Goal: Task Accomplishment & Management: Use online tool/utility

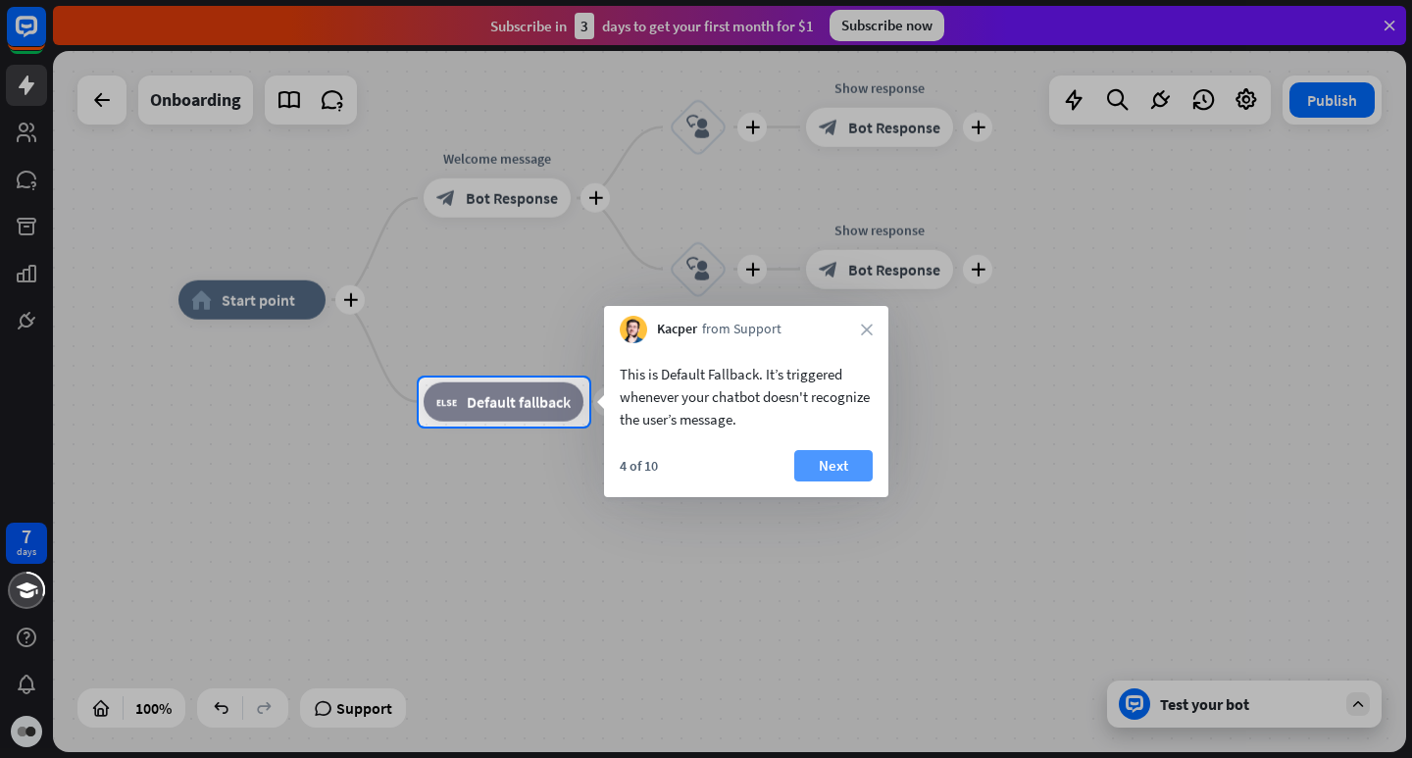
click at [822, 464] on button "Next" at bounding box center [834, 465] width 78 height 31
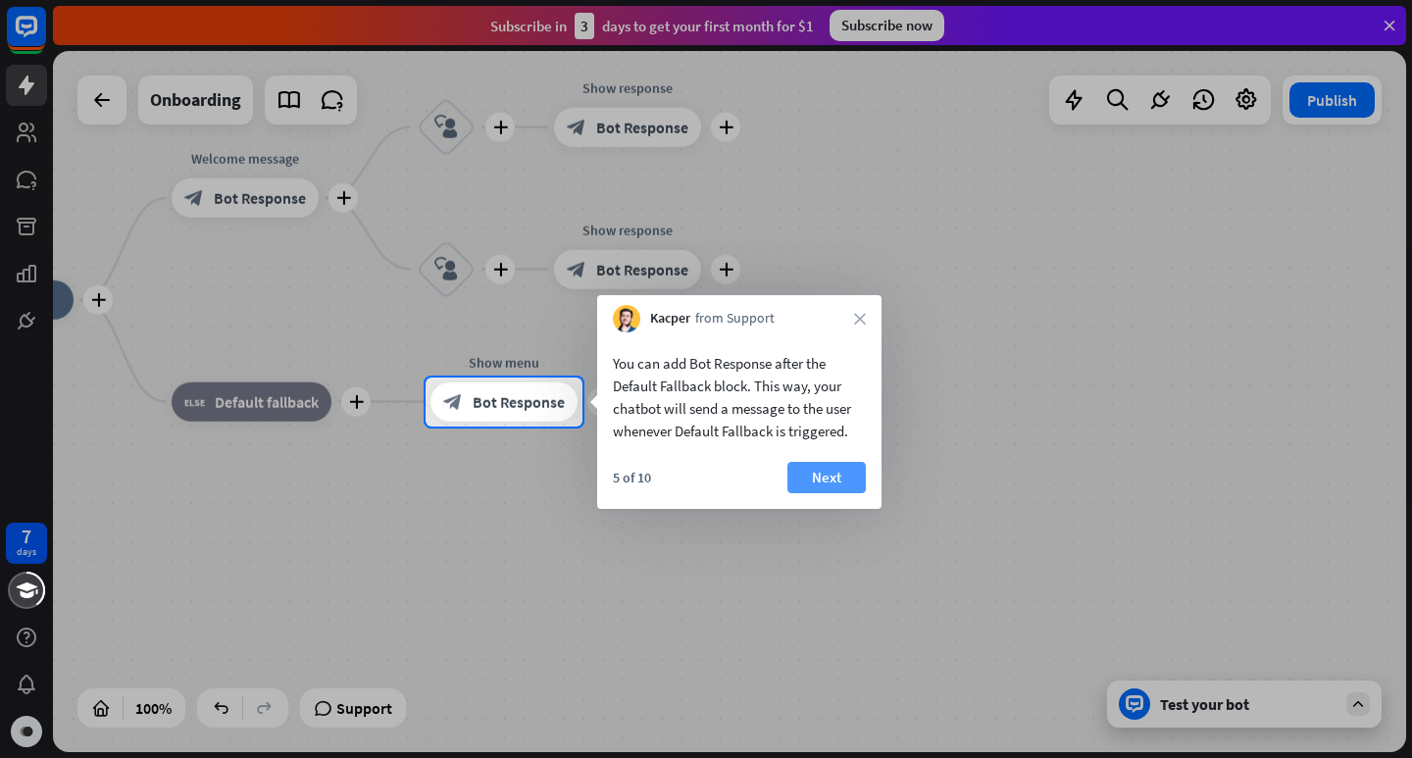
click at [822, 479] on button "Next" at bounding box center [827, 477] width 78 height 31
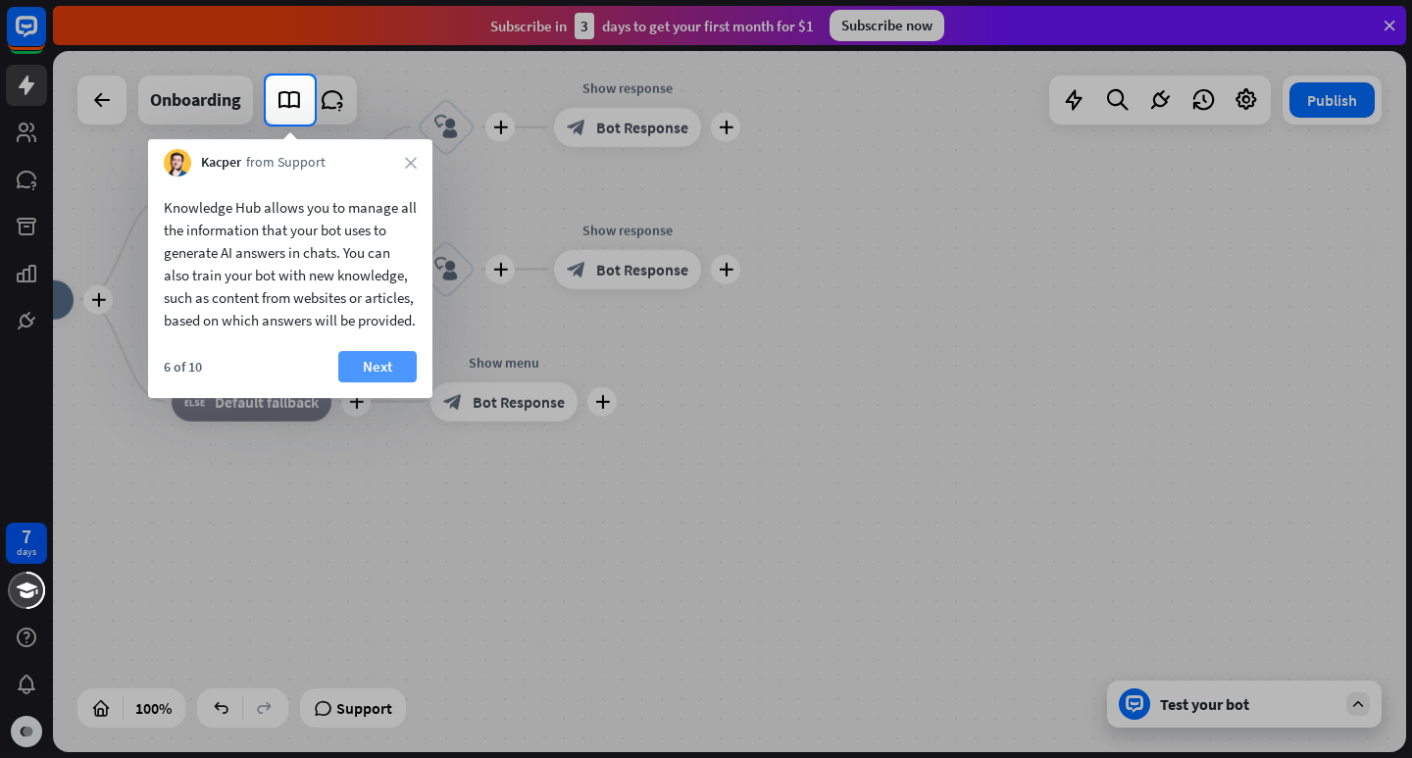
click at [396, 374] on button "Next" at bounding box center [377, 366] width 78 height 31
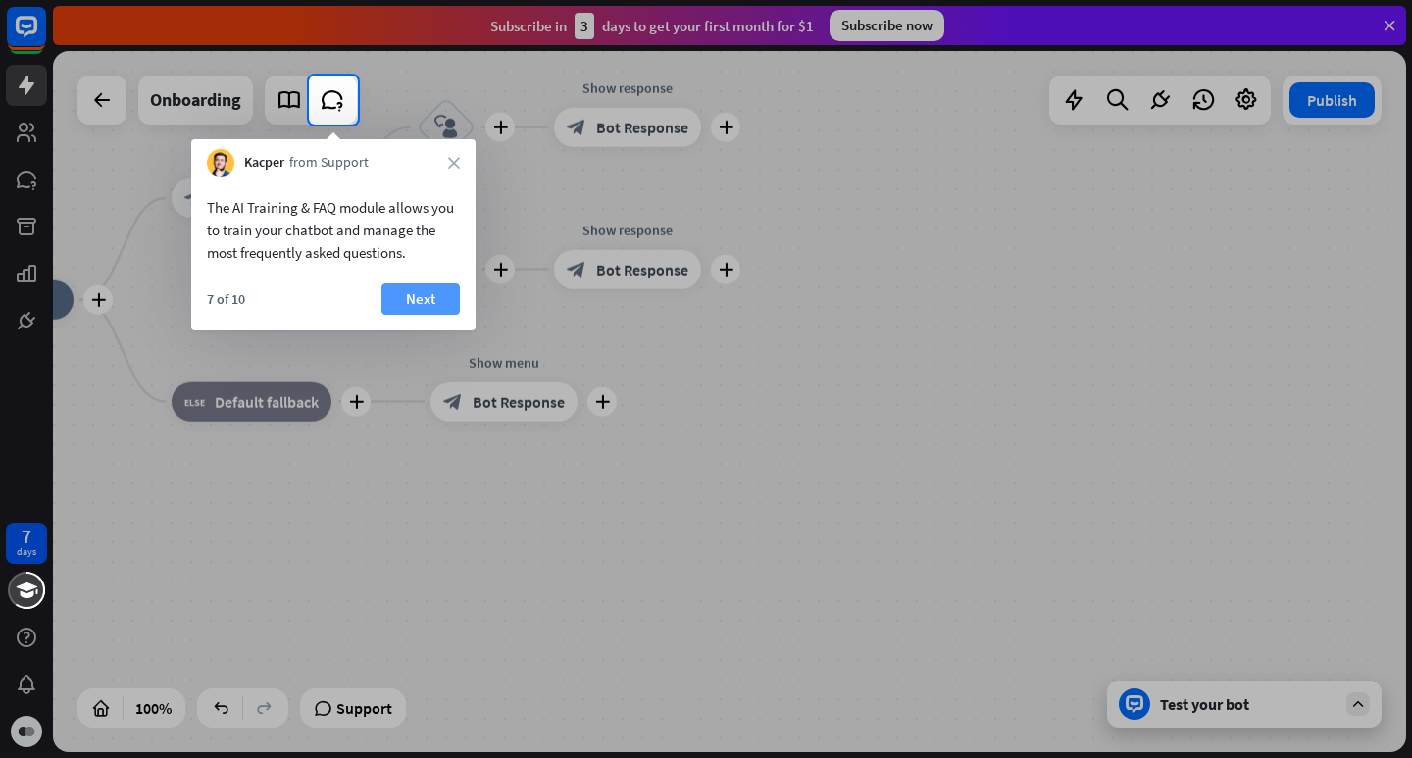
click at [435, 306] on button "Next" at bounding box center [421, 298] width 78 height 31
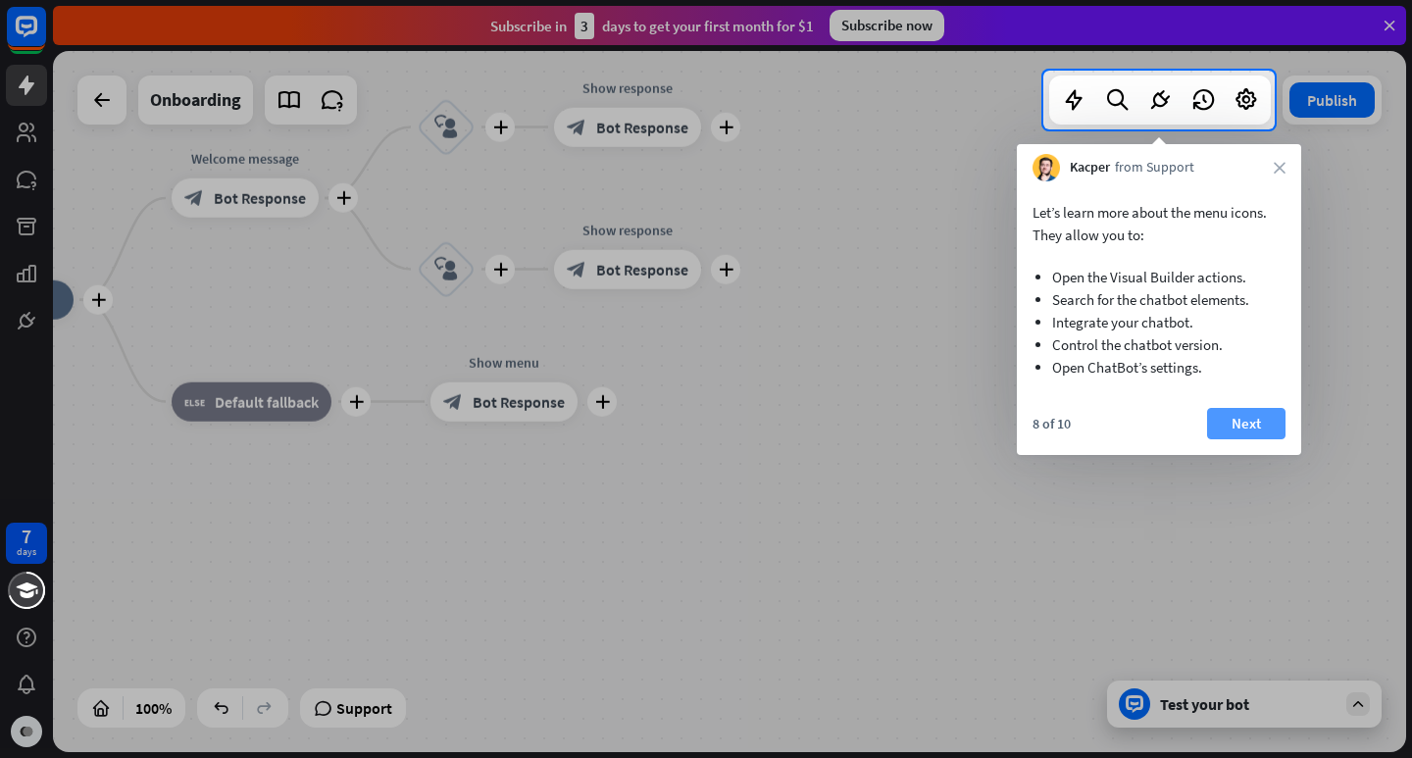
click at [1249, 436] on button "Next" at bounding box center [1246, 423] width 78 height 31
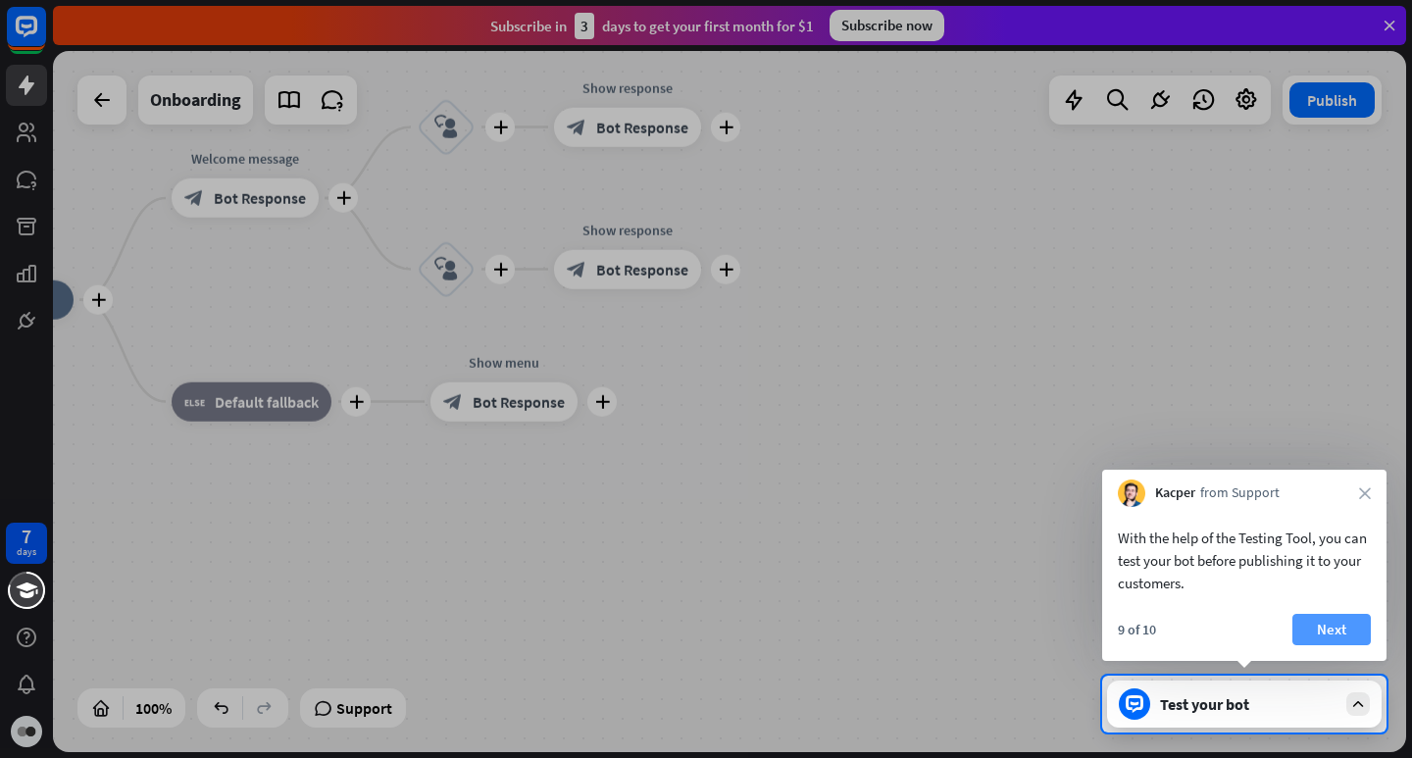
click at [1305, 624] on button "Next" at bounding box center [1332, 629] width 78 height 31
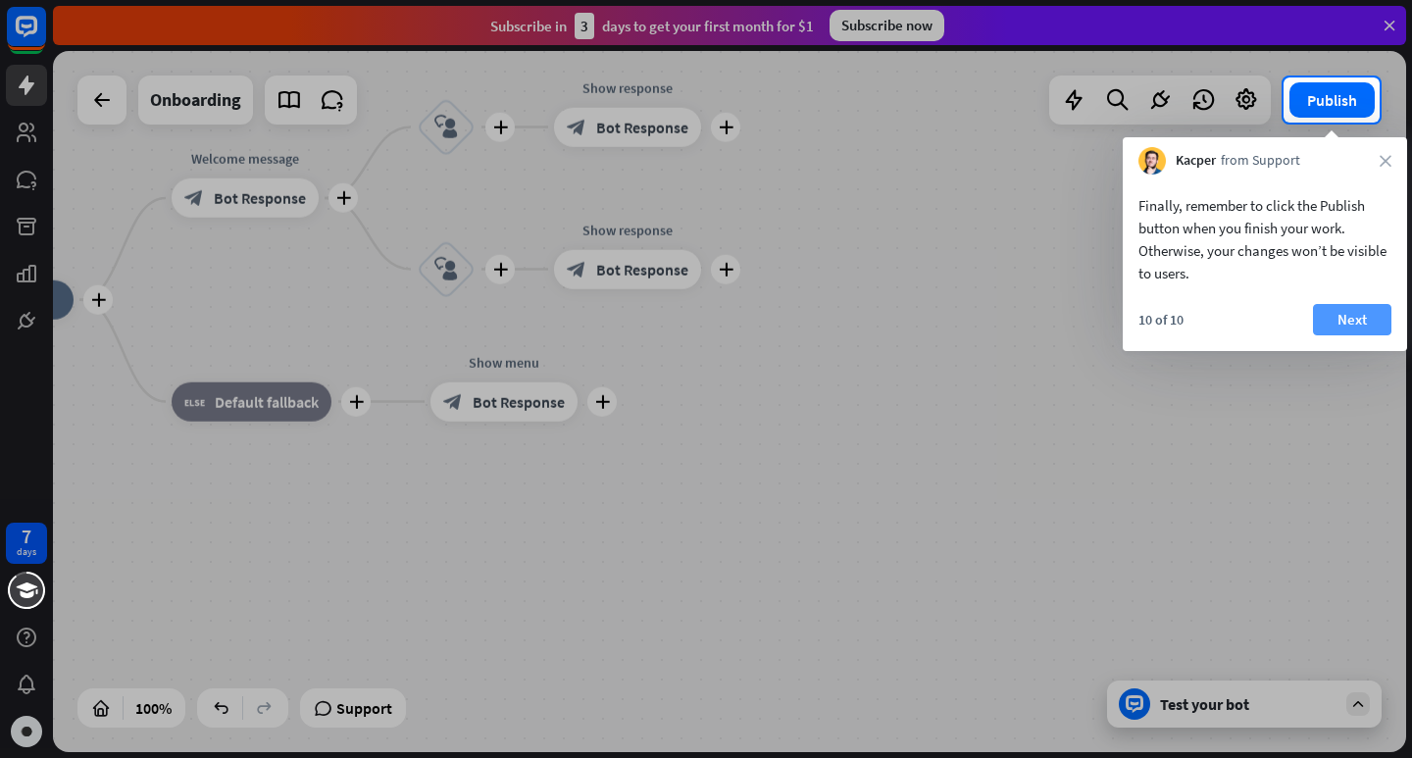
click at [1360, 319] on button "Next" at bounding box center [1352, 319] width 78 height 31
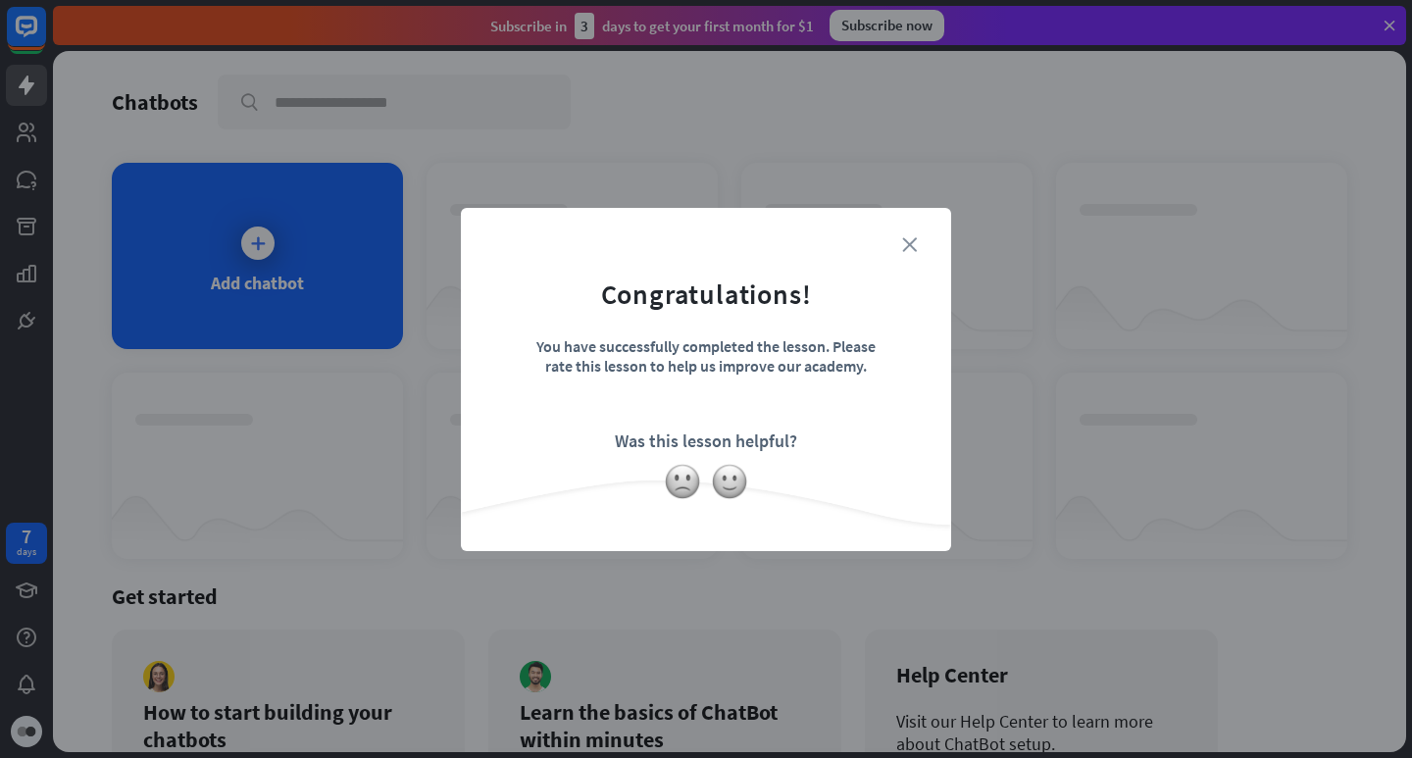
click at [909, 245] on icon "close" at bounding box center [909, 244] width 15 height 15
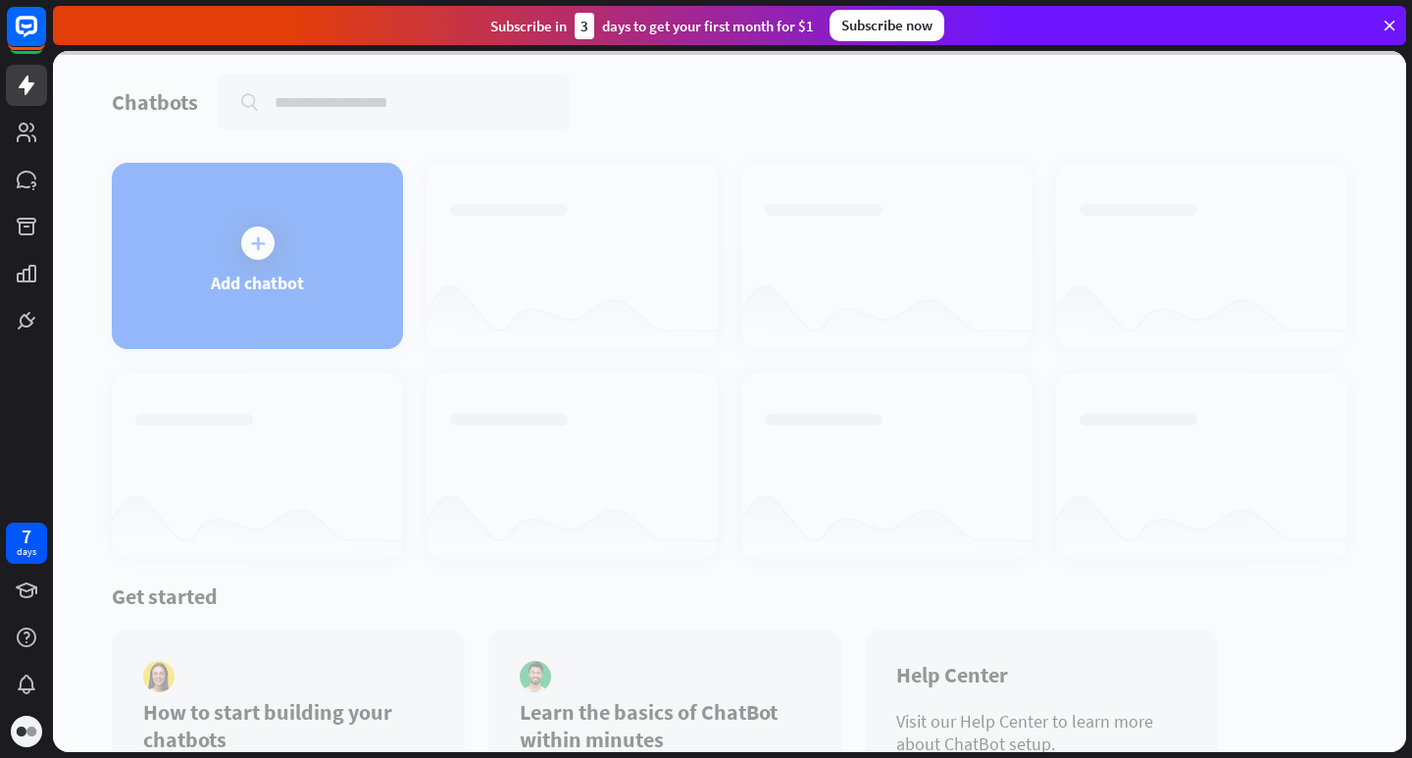
click at [201, 302] on div at bounding box center [730, 401] width 1354 height 701
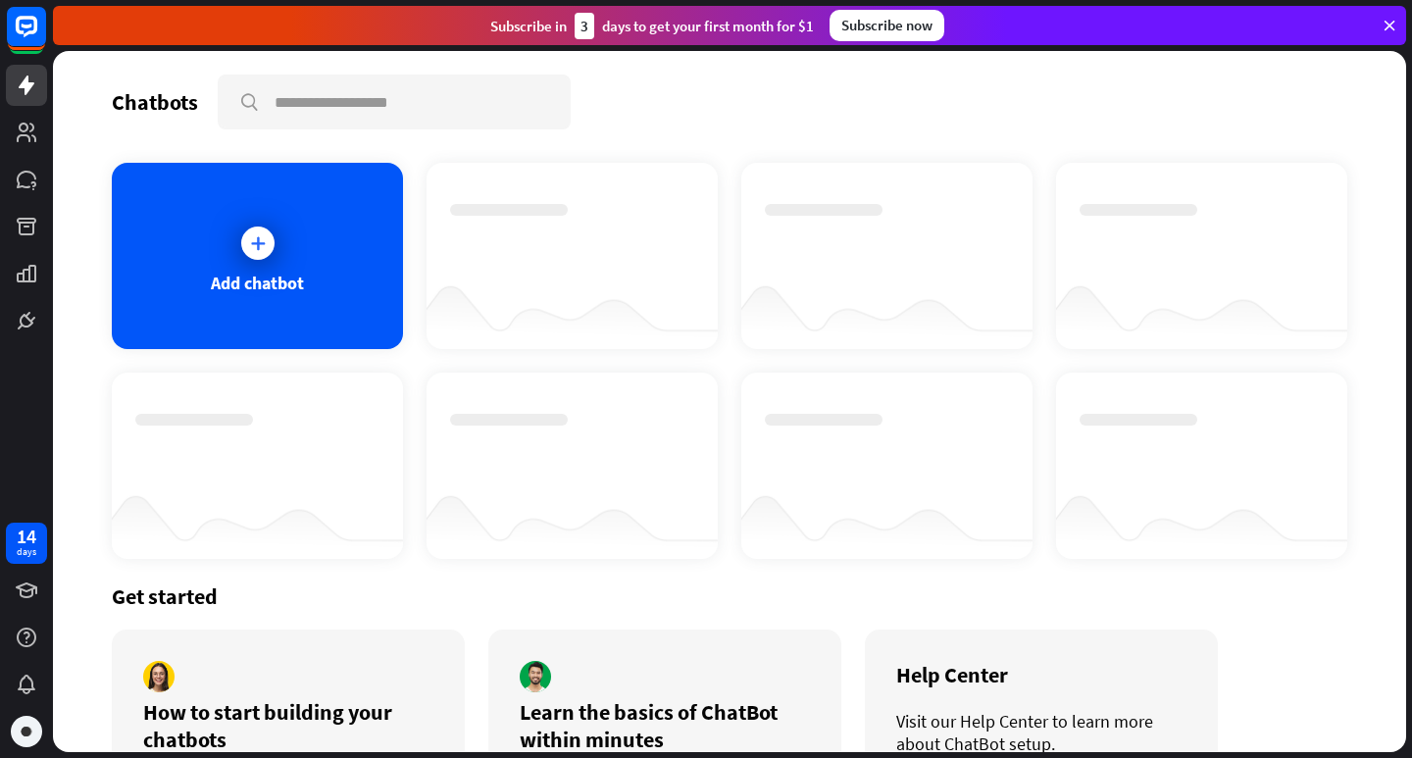
click at [201, 302] on div "Add chatbot" at bounding box center [257, 256] width 291 height 186
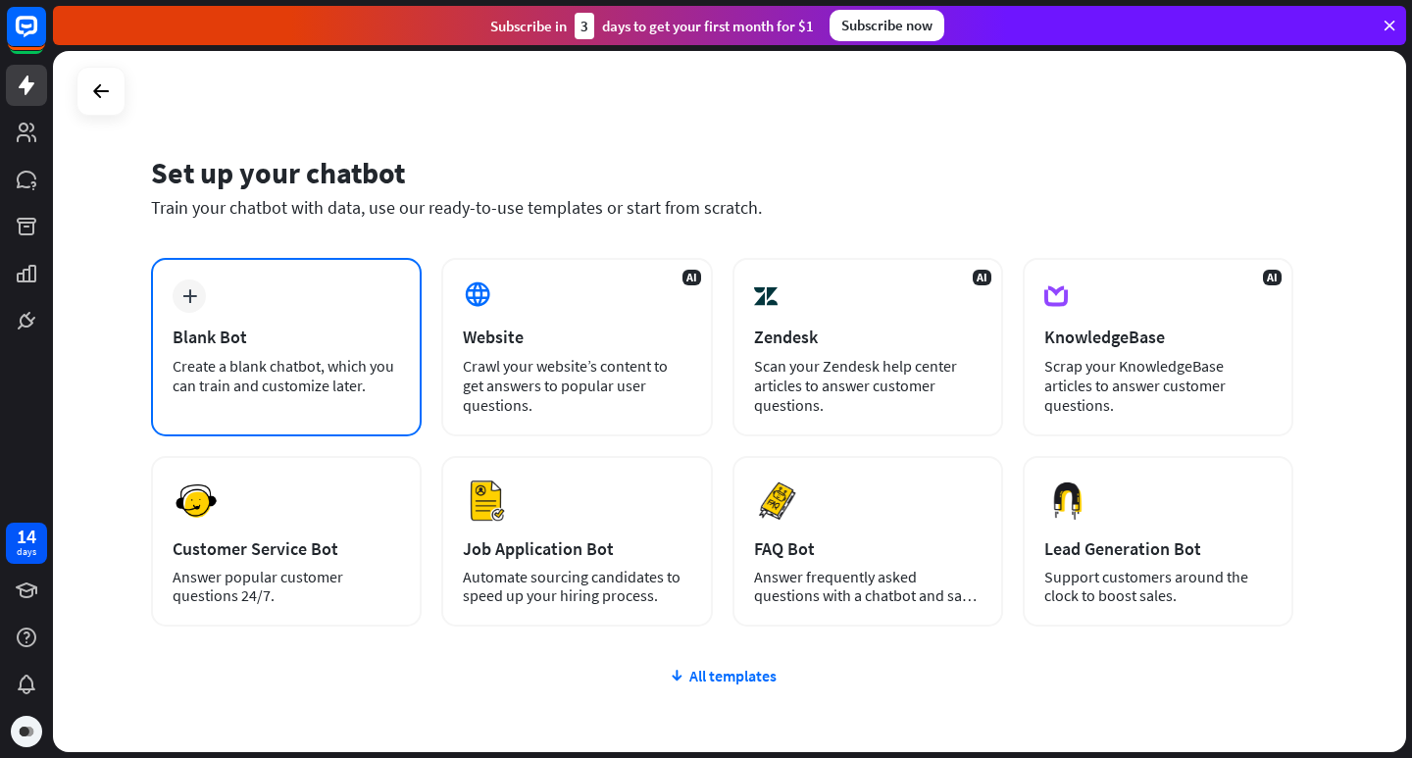
click at [303, 340] on div "Blank Bot" at bounding box center [287, 337] width 228 height 23
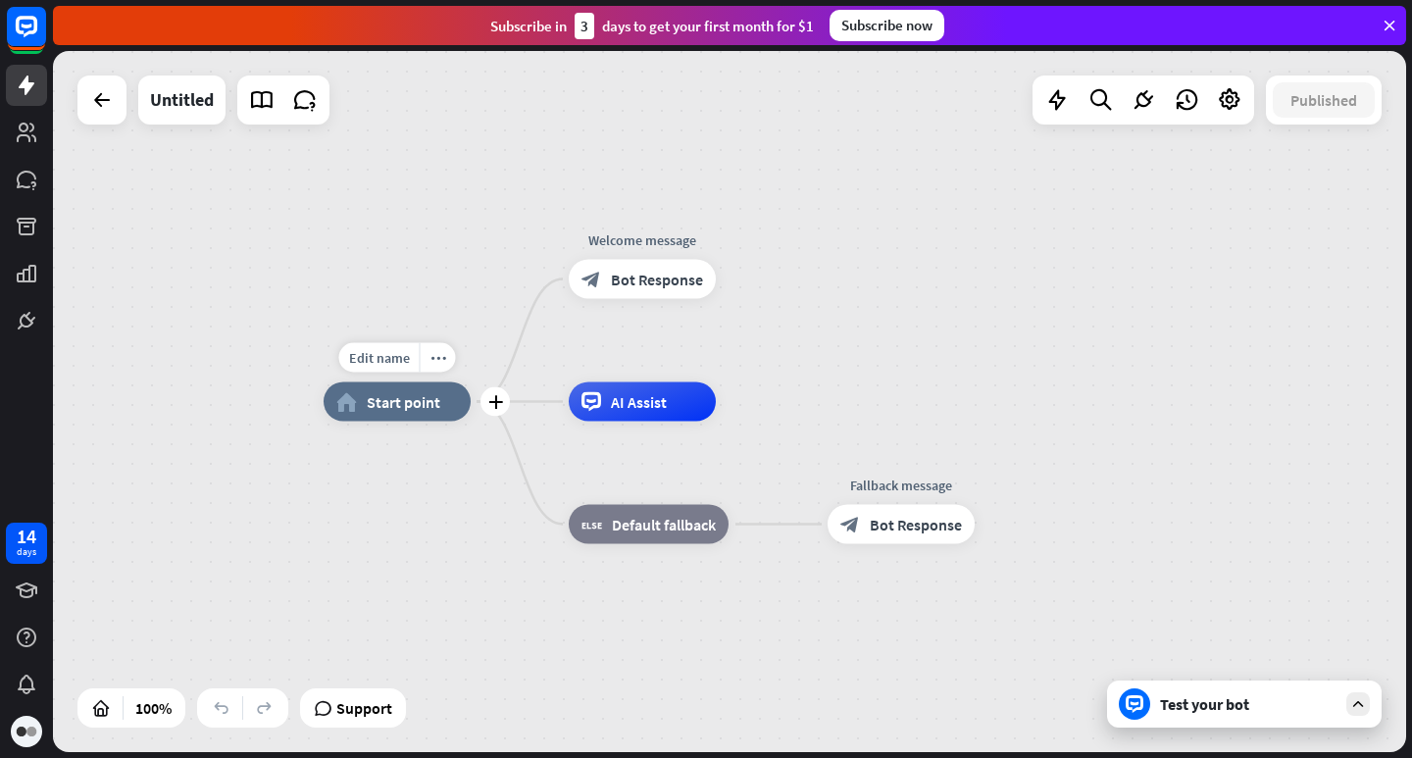
click at [387, 403] on span "Start point" at bounding box center [404, 402] width 74 height 20
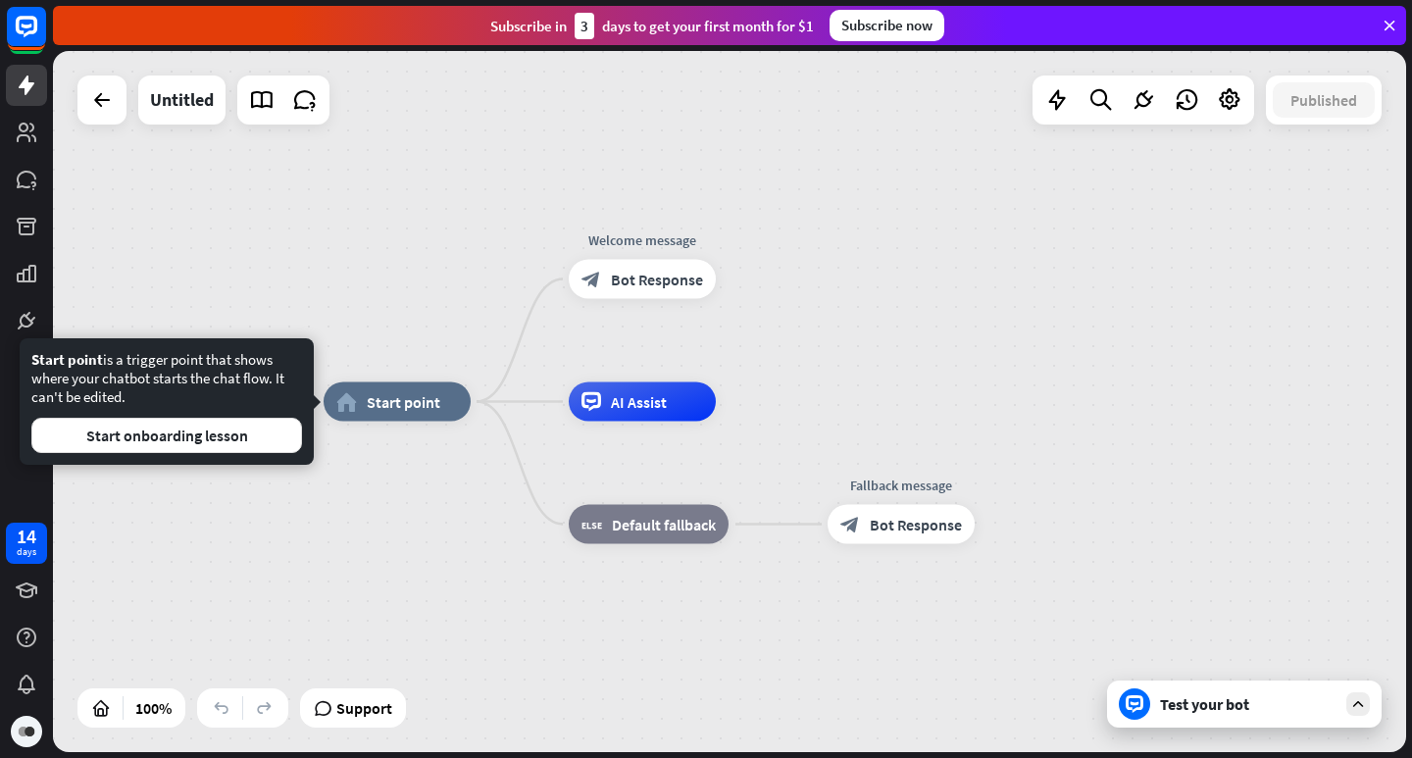
click at [332, 196] on div "home_2 Start point Welcome message block_bot_response Bot Response AI Assist bl…" at bounding box center [730, 401] width 1354 height 701
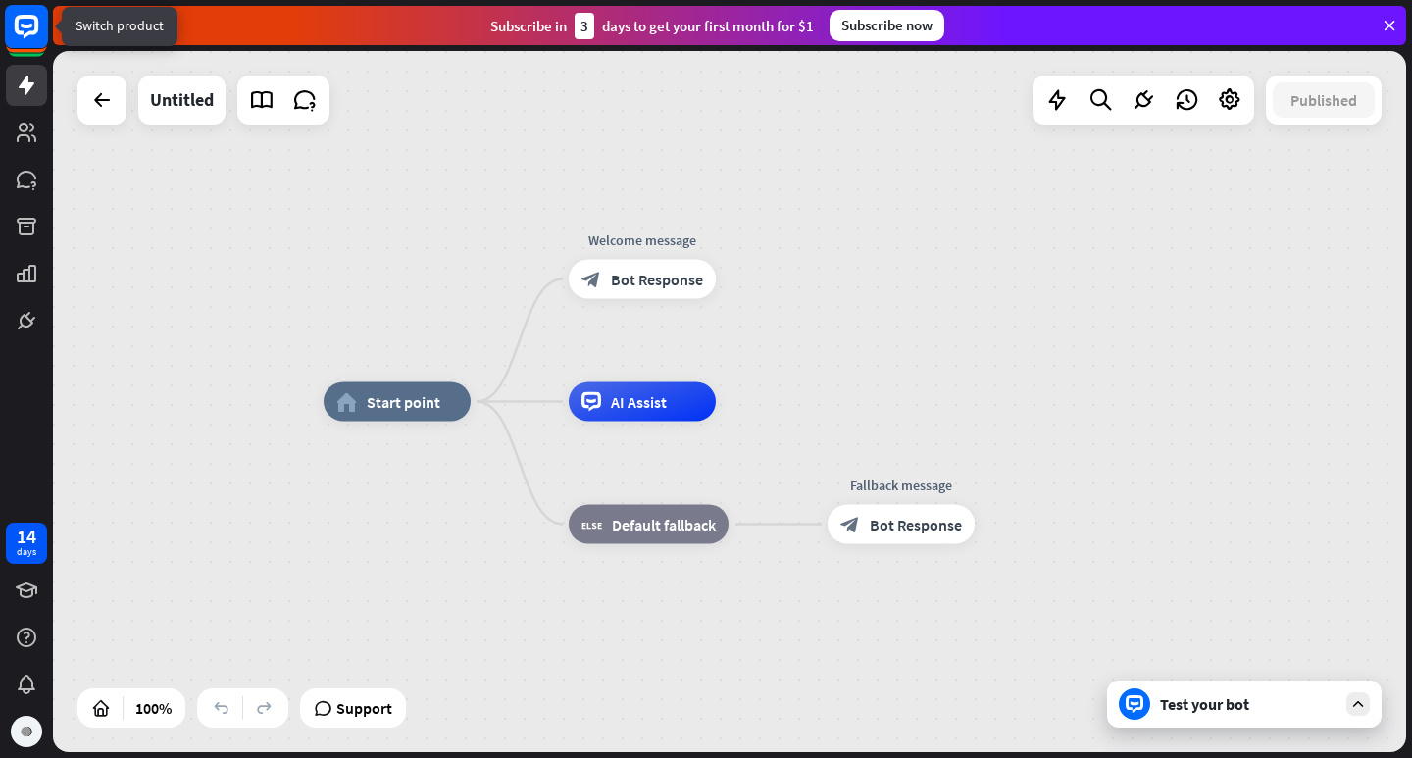
click at [35, 44] on rect at bounding box center [26, 26] width 43 height 43
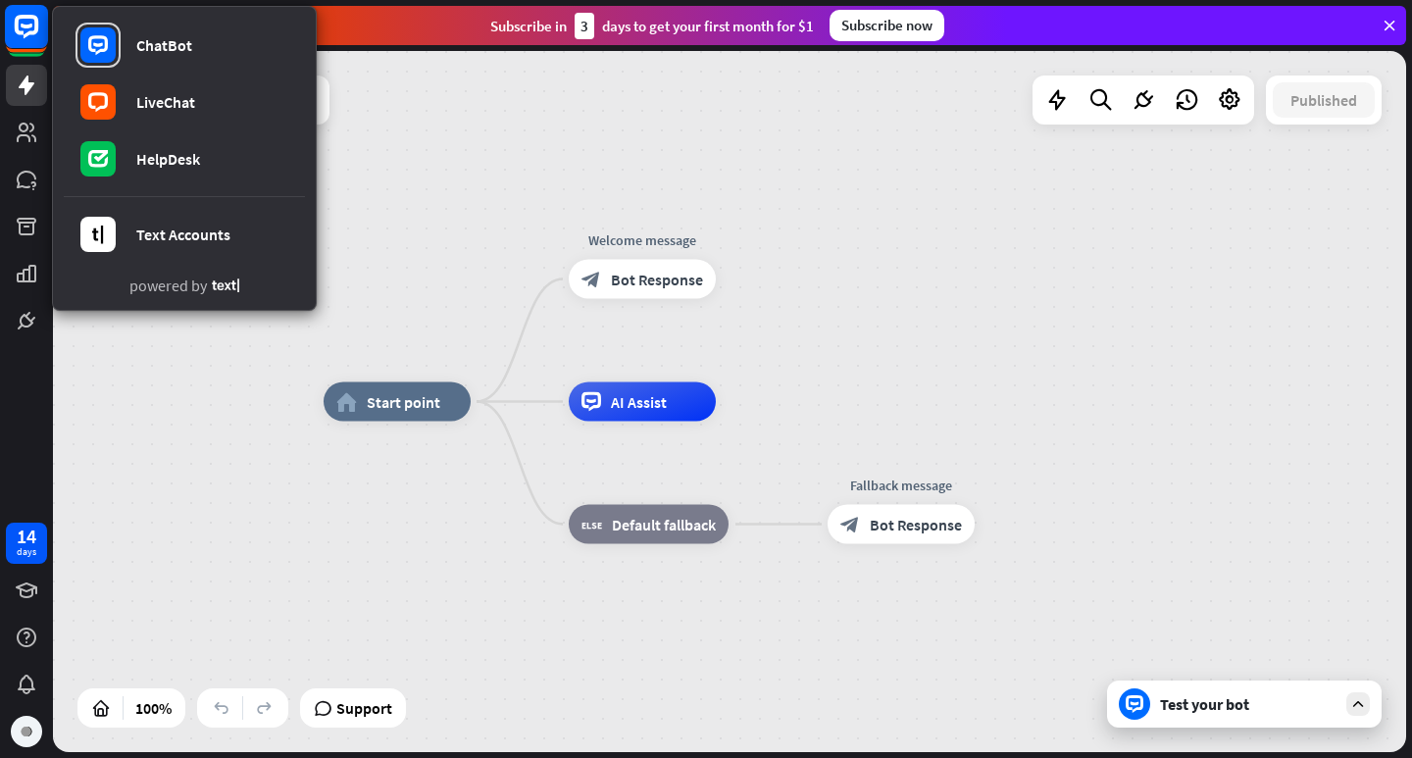
click at [35, 44] on rect at bounding box center [26, 26] width 43 height 43
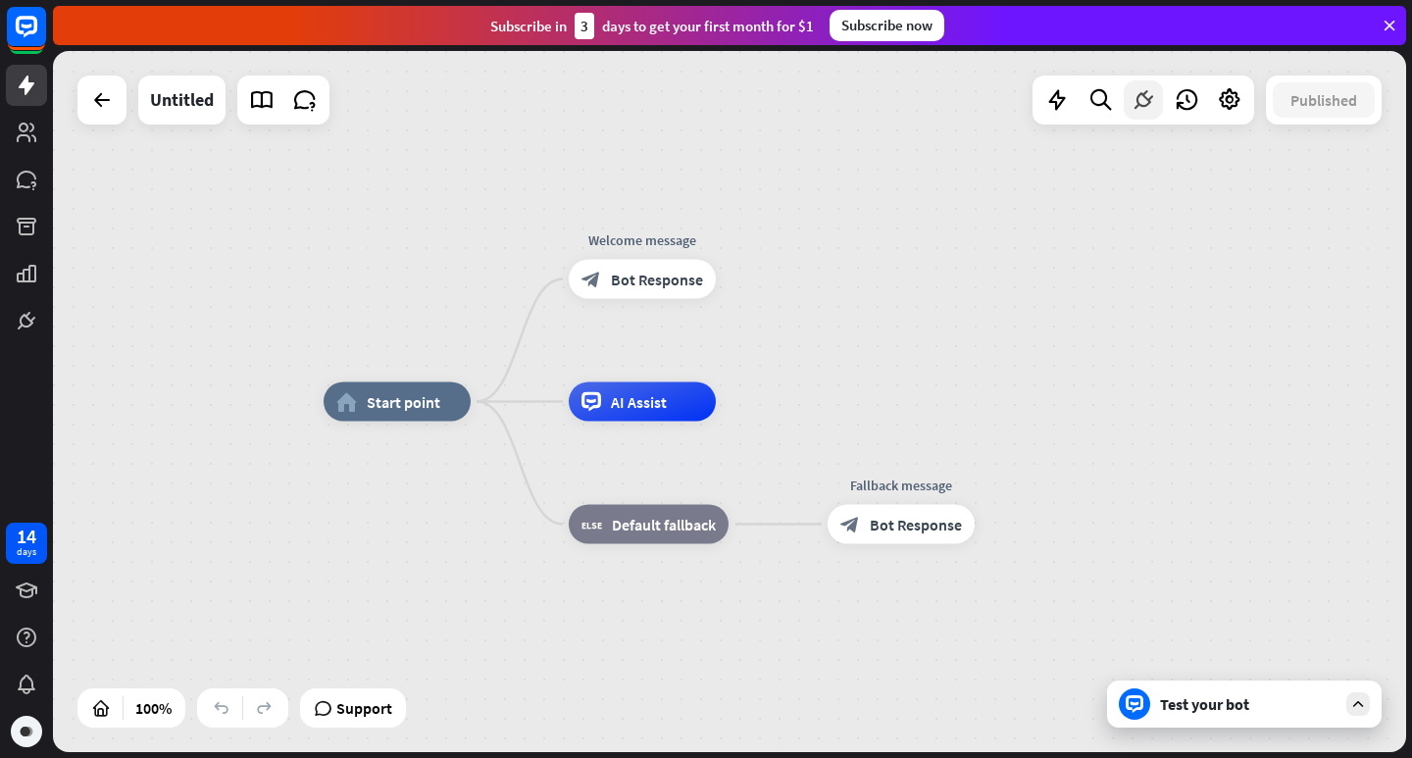
click at [1142, 104] on icon at bounding box center [1144, 100] width 26 height 26
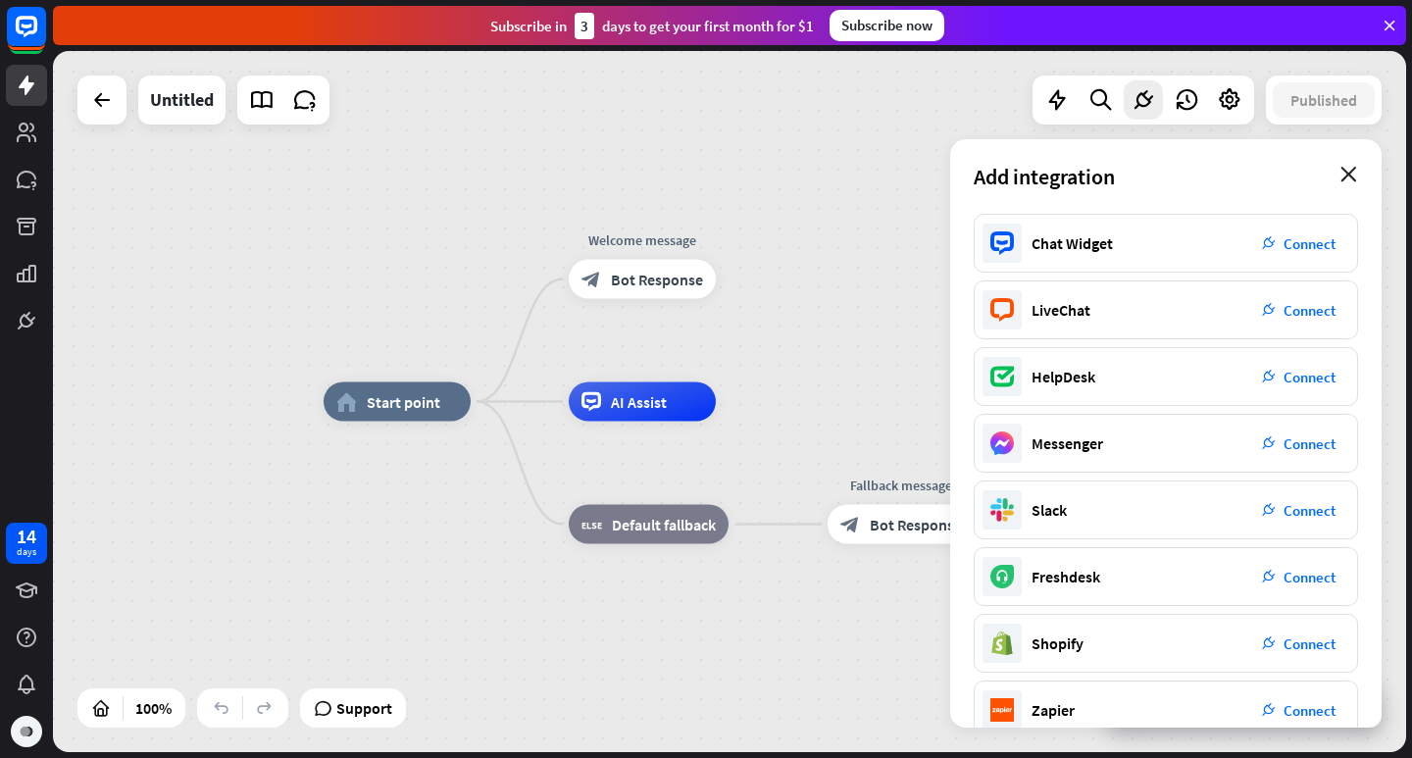
click at [1354, 173] on icon "close" at bounding box center [1349, 175] width 17 height 16
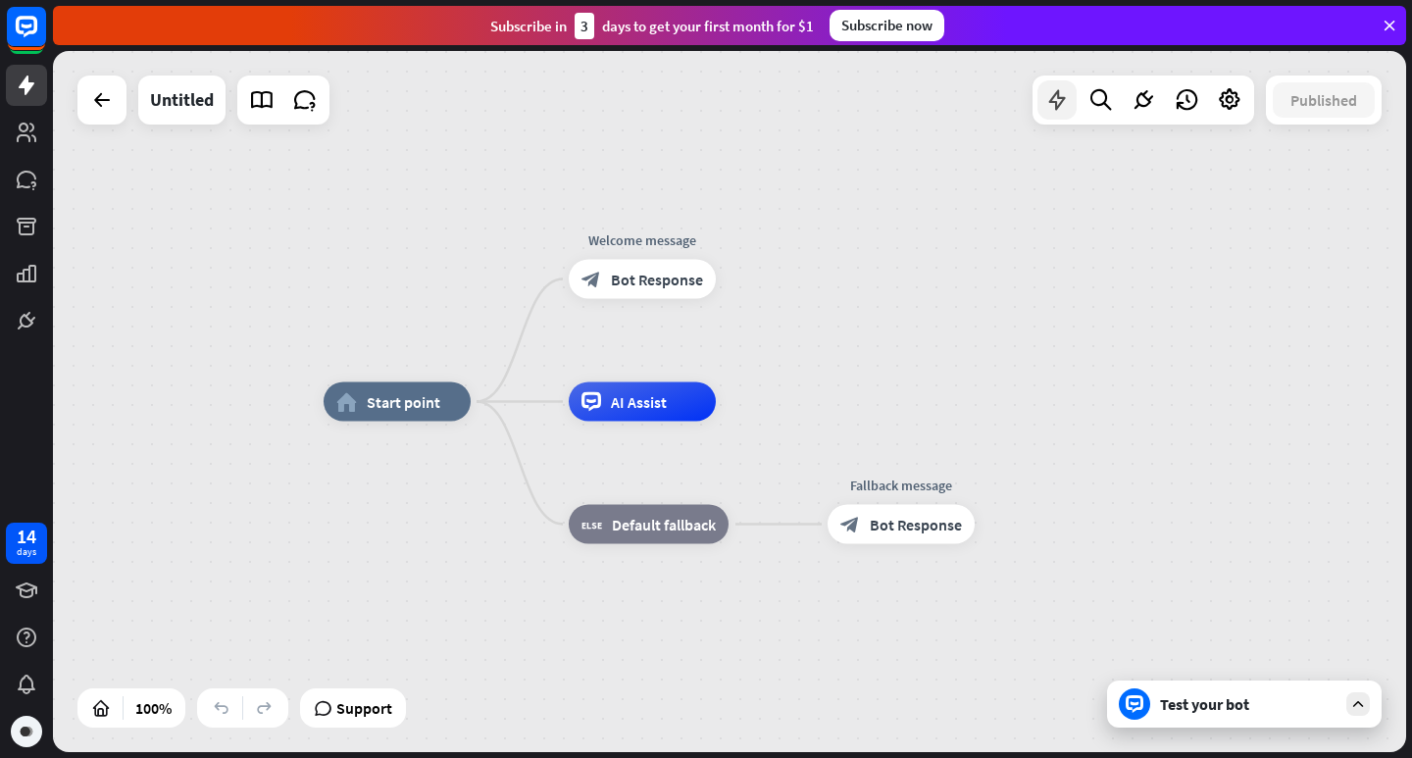
click at [1050, 105] on icon at bounding box center [1058, 100] width 26 height 26
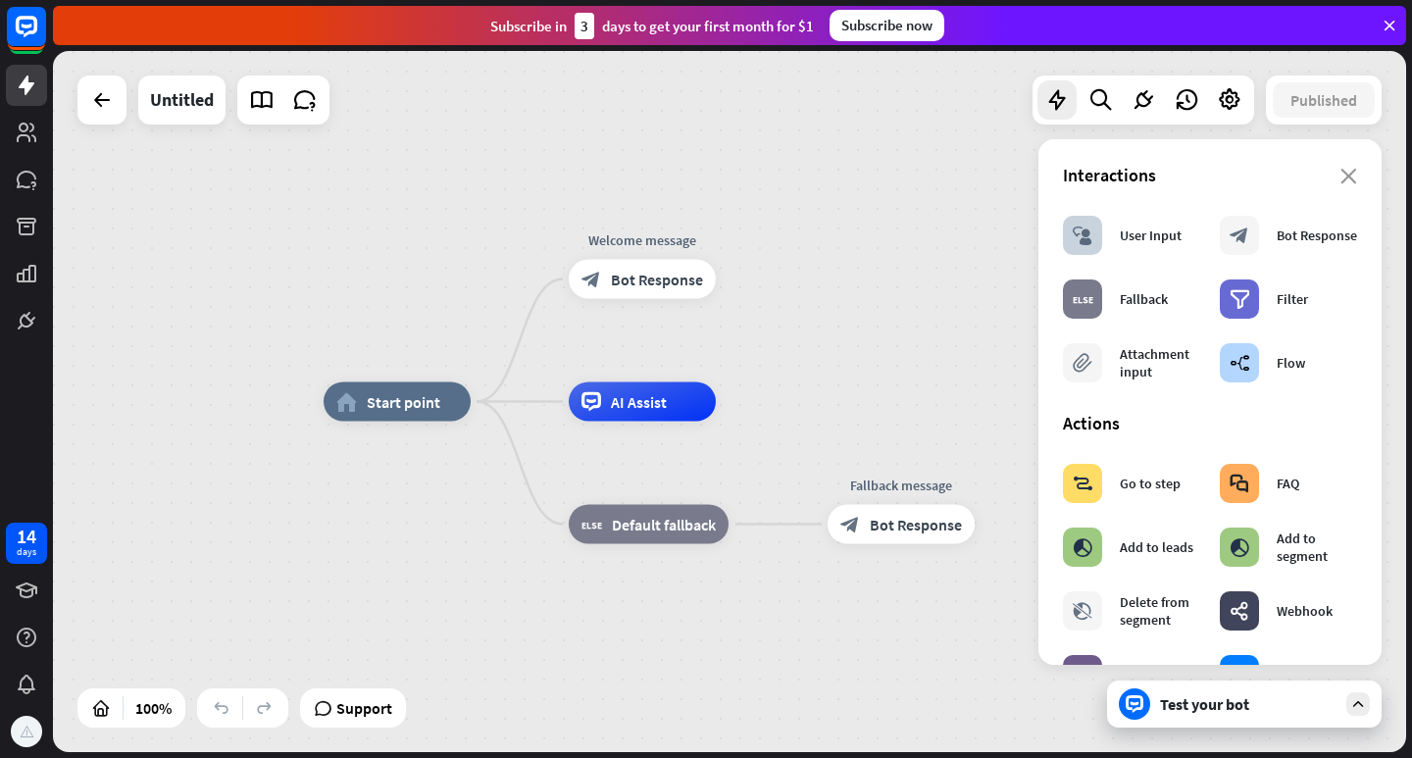
click at [1324, 181] on div "Interactions" at bounding box center [1210, 175] width 294 height 23
click at [1325, 180] on div "Interactions" at bounding box center [1210, 175] width 294 height 23
click at [1341, 174] on icon "close" at bounding box center [1349, 177] width 17 height 16
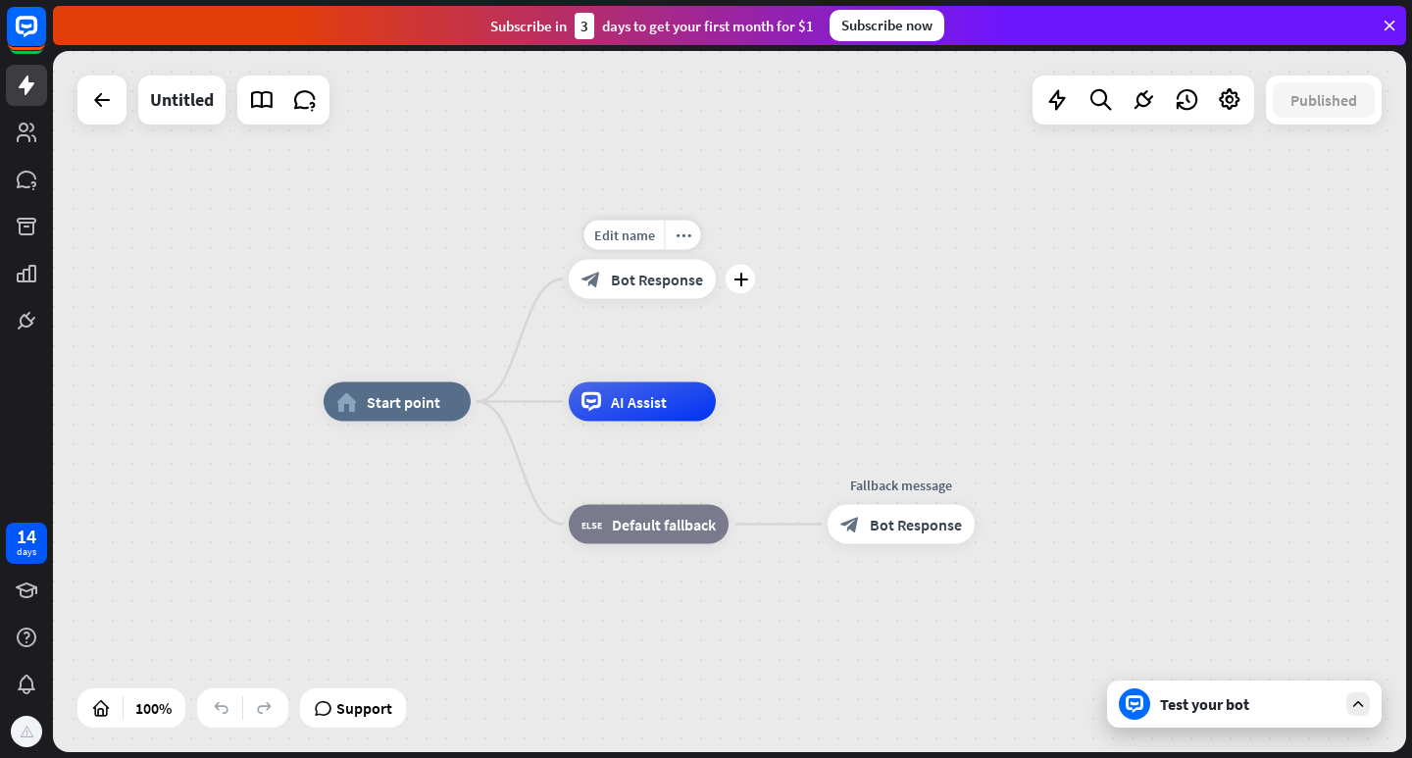
click at [667, 284] on span "Bot Response" at bounding box center [657, 280] width 92 height 20
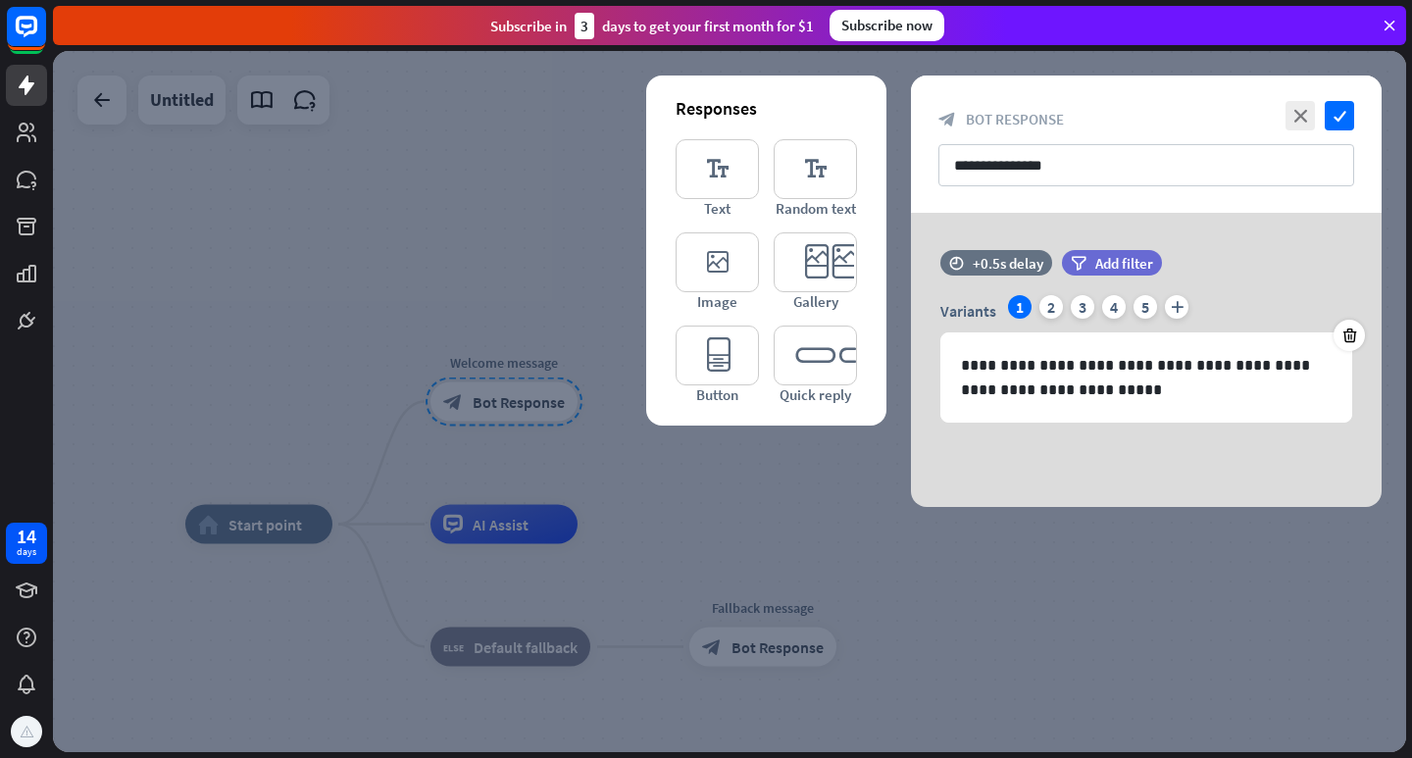
click at [1285, 118] on div "close check" at bounding box center [1318, 115] width 74 height 29
click at [1309, 108] on icon "close" at bounding box center [1300, 115] width 29 height 29
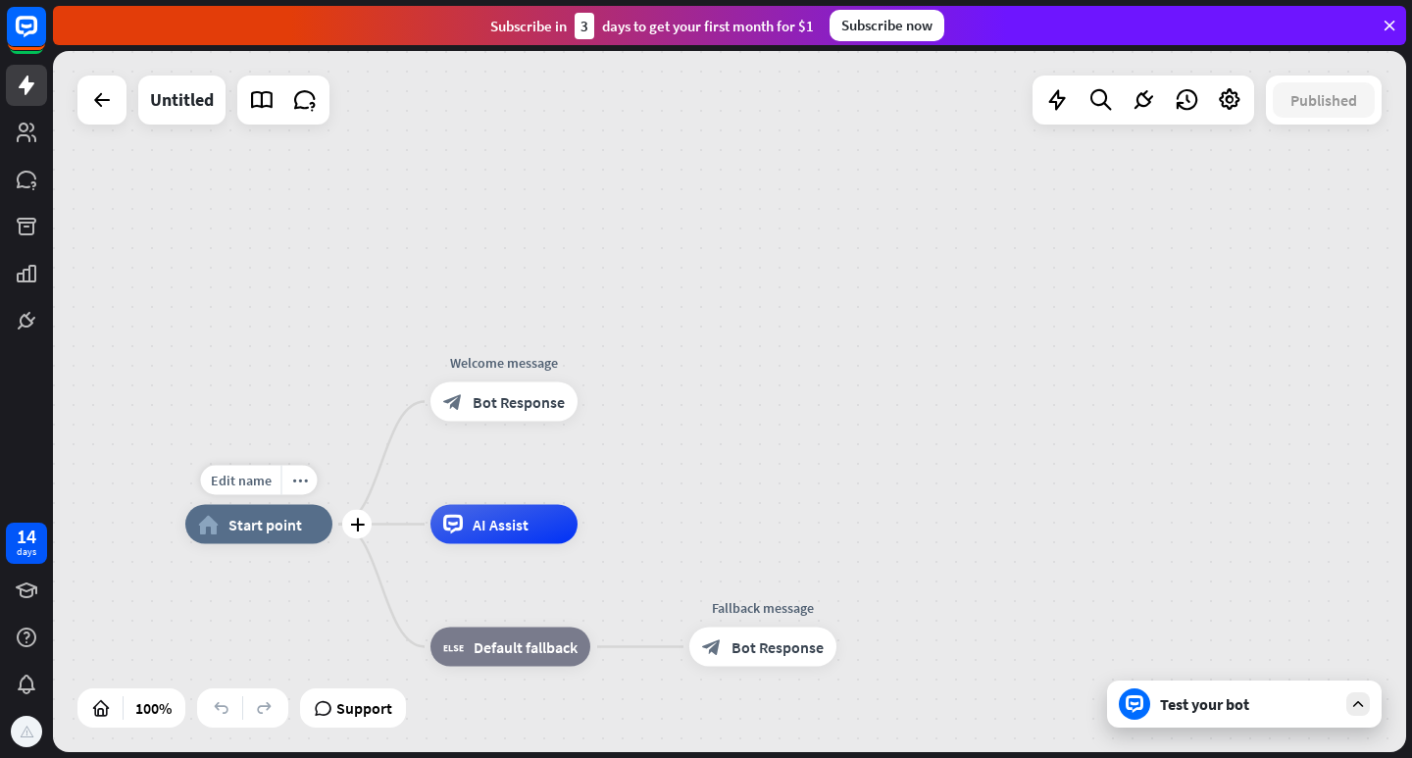
click at [262, 537] on div "home_2 Start point" at bounding box center [258, 524] width 147 height 39
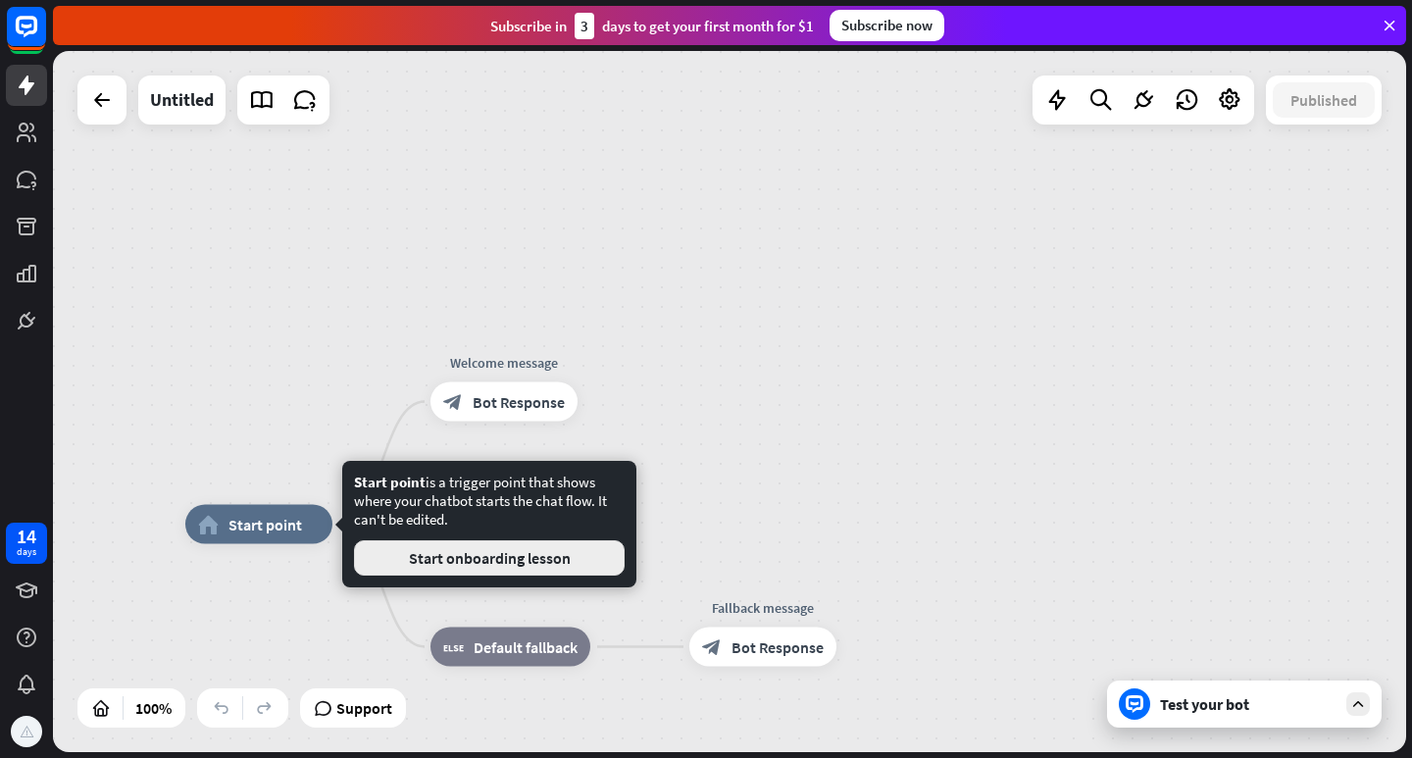
click at [384, 556] on button "Start onboarding lesson" at bounding box center [489, 557] width 271 height 35
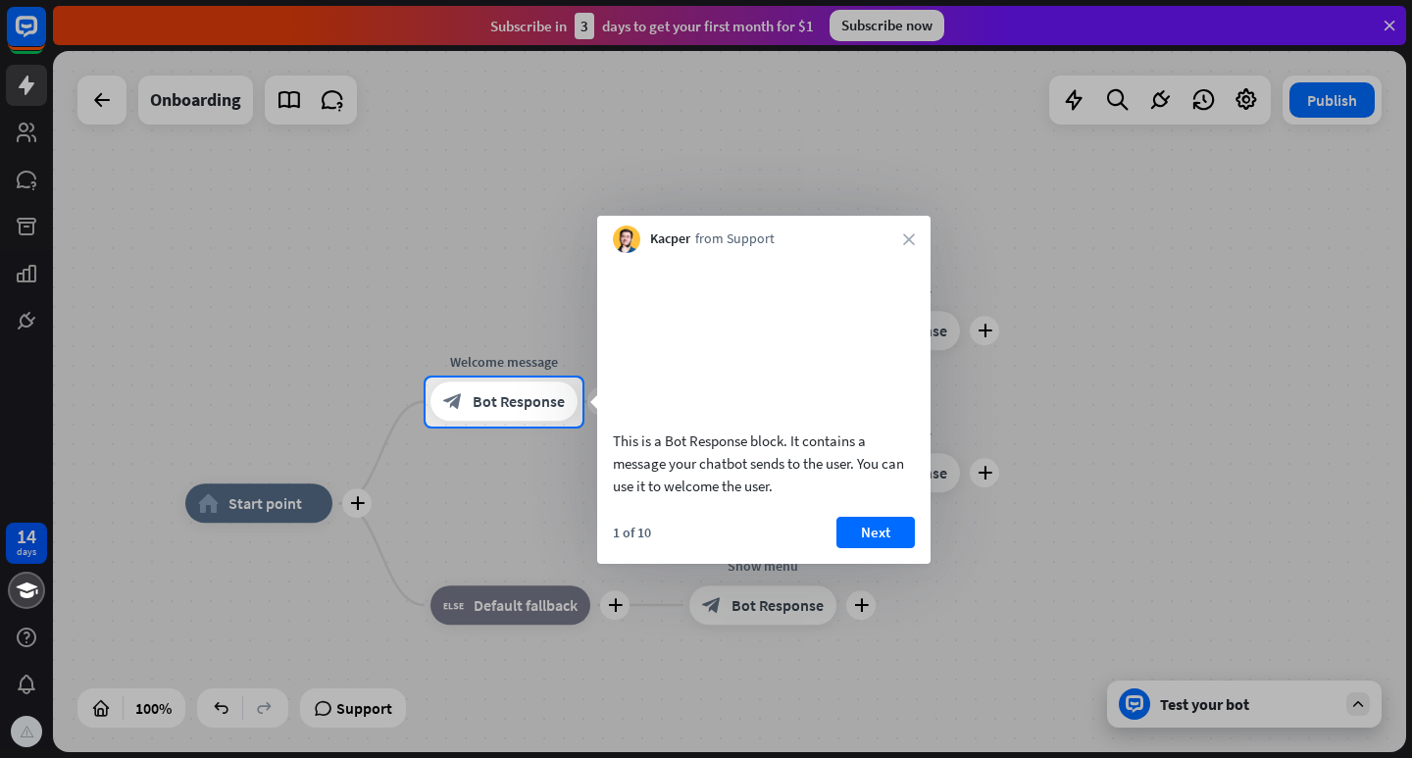
click at [826, 540] on div "1 of 10 Next" at bounding box center [764, 540] width 334 height 47
click at [862, 548] on button "Next" at bounding box center [876, 532] width 78 height 31
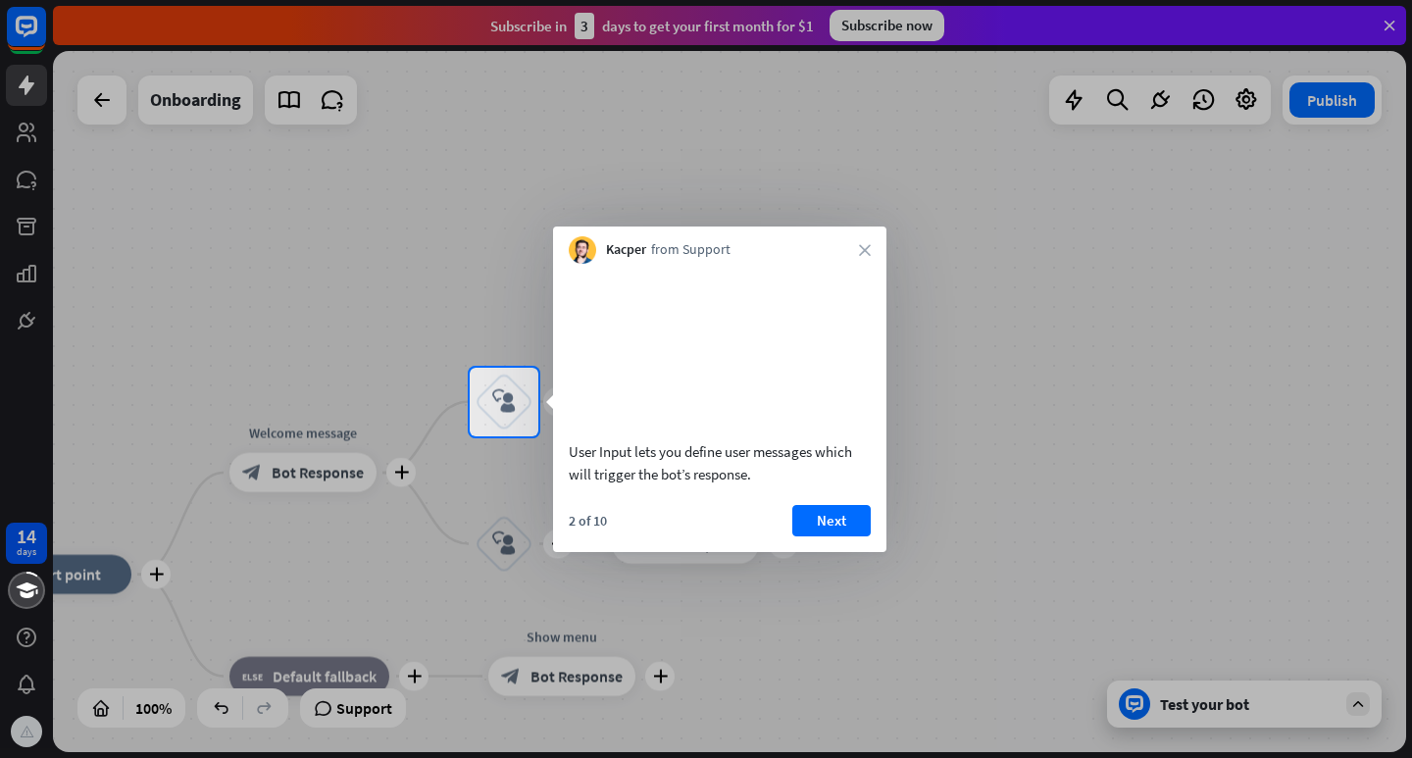
click at [857, 249] on div "Kacper from Support close" at bounding box center [720, 245] width 334 height 37
click at [873, 245] on div "Kacper from Support close" at bounding box center [720, 245] width 334 height 37
click at [871, 245] on div "Kacper from Support close" at bounding box center [720, 245] width 334 height 37
click at [868, 247] on icon "close" at bounding box center [865, 250] width 12 height 12
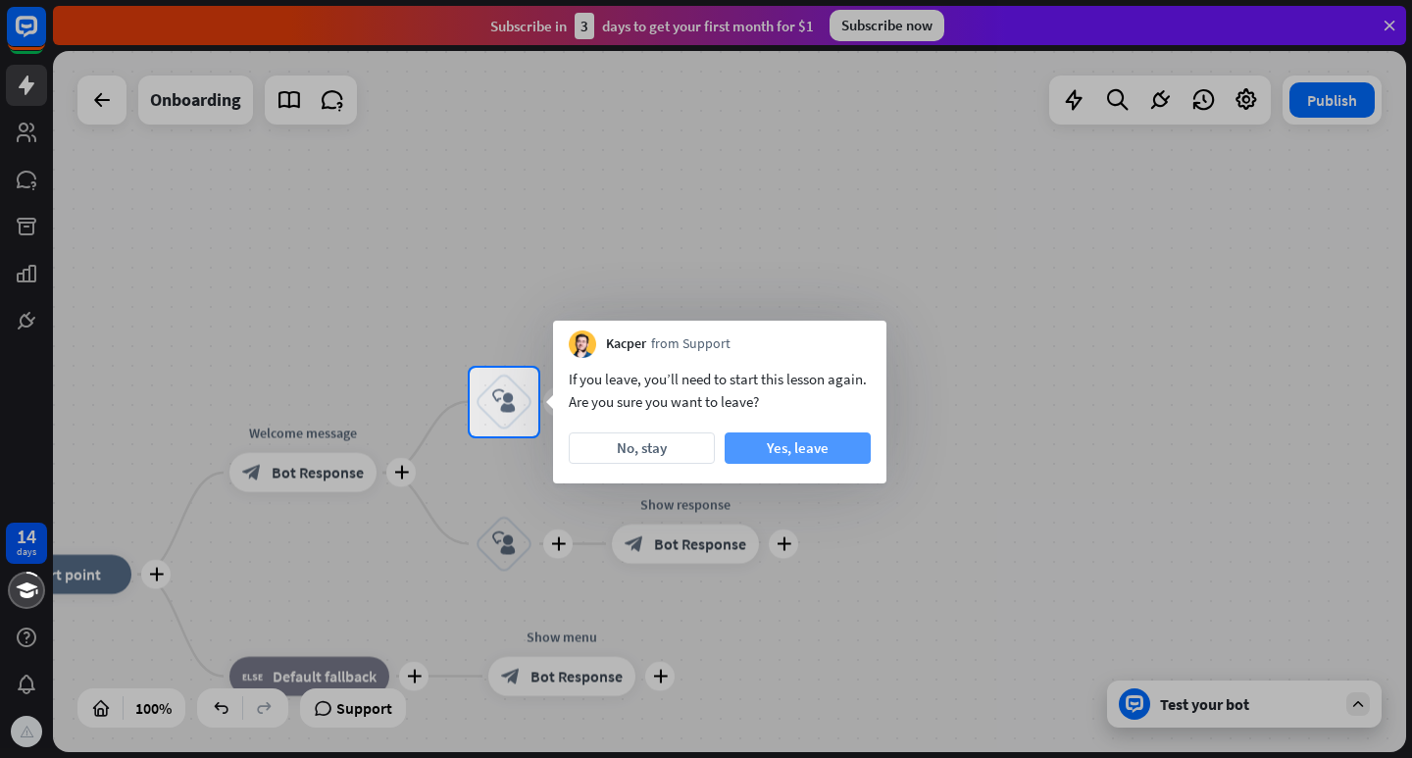
click at [758, 451] on button "Yes, leave" at bounding box center [798, 448] width 146 height 31
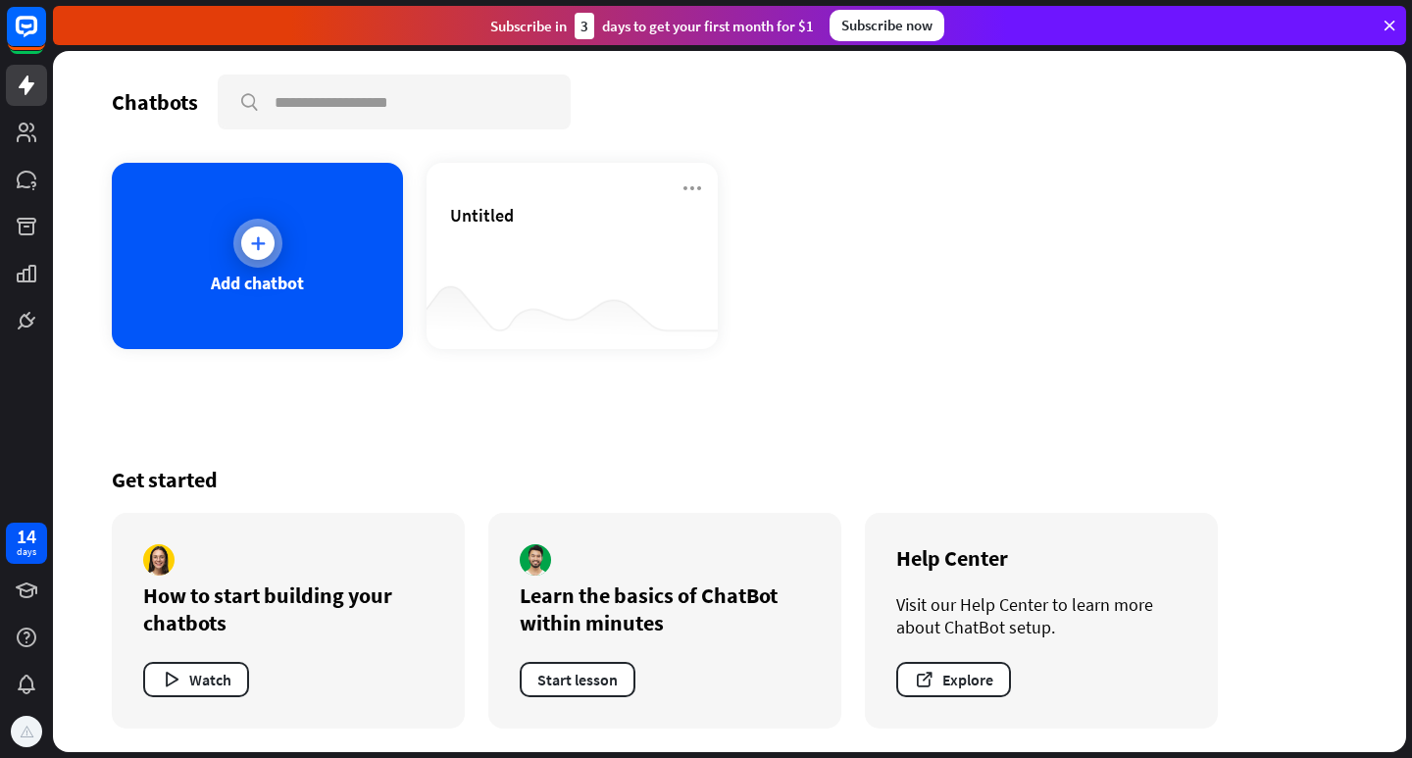
click at [276, 283] on div "Add chatbot" at bounding box center [257, 283] width 93 height 23
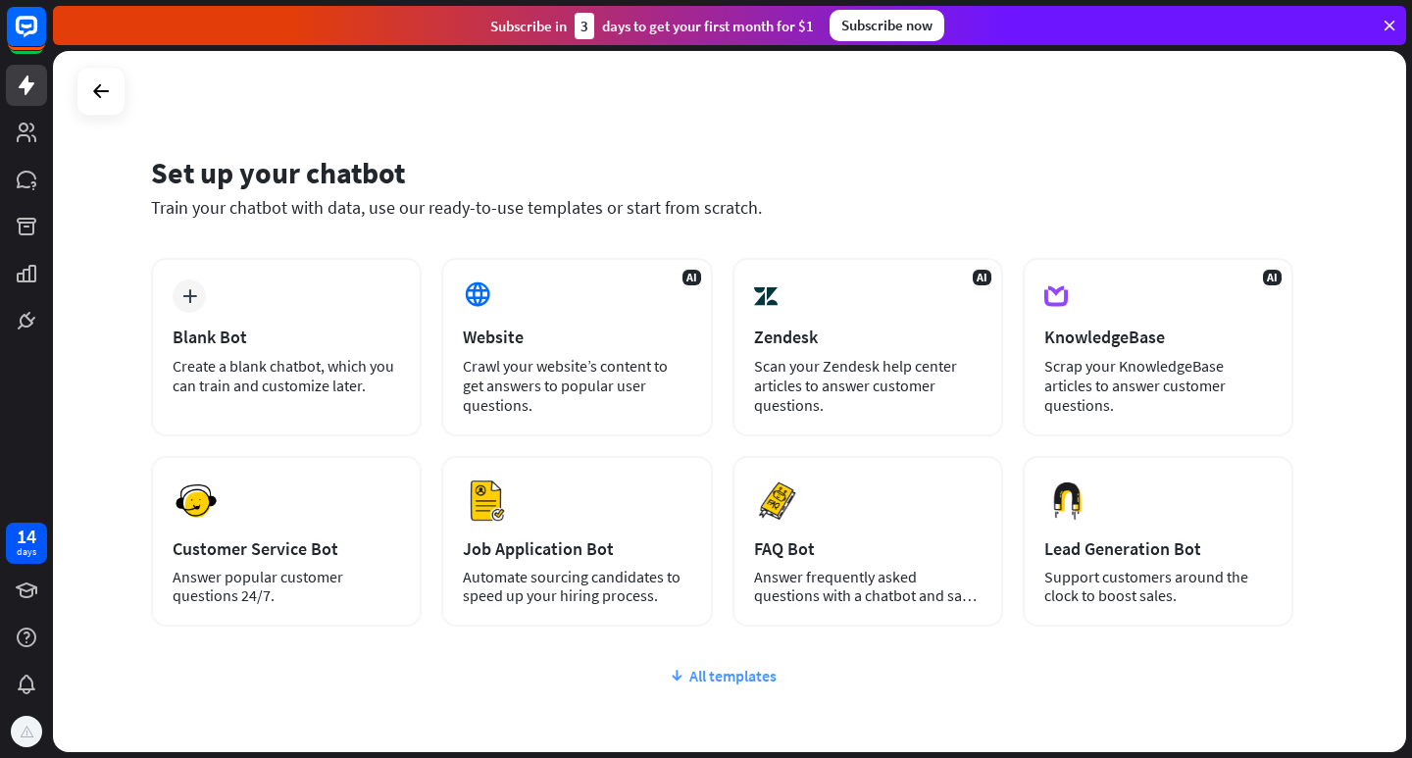
click at [718, 672] on div "All templates" at bounding box center [722, 676] width 1143 height 20
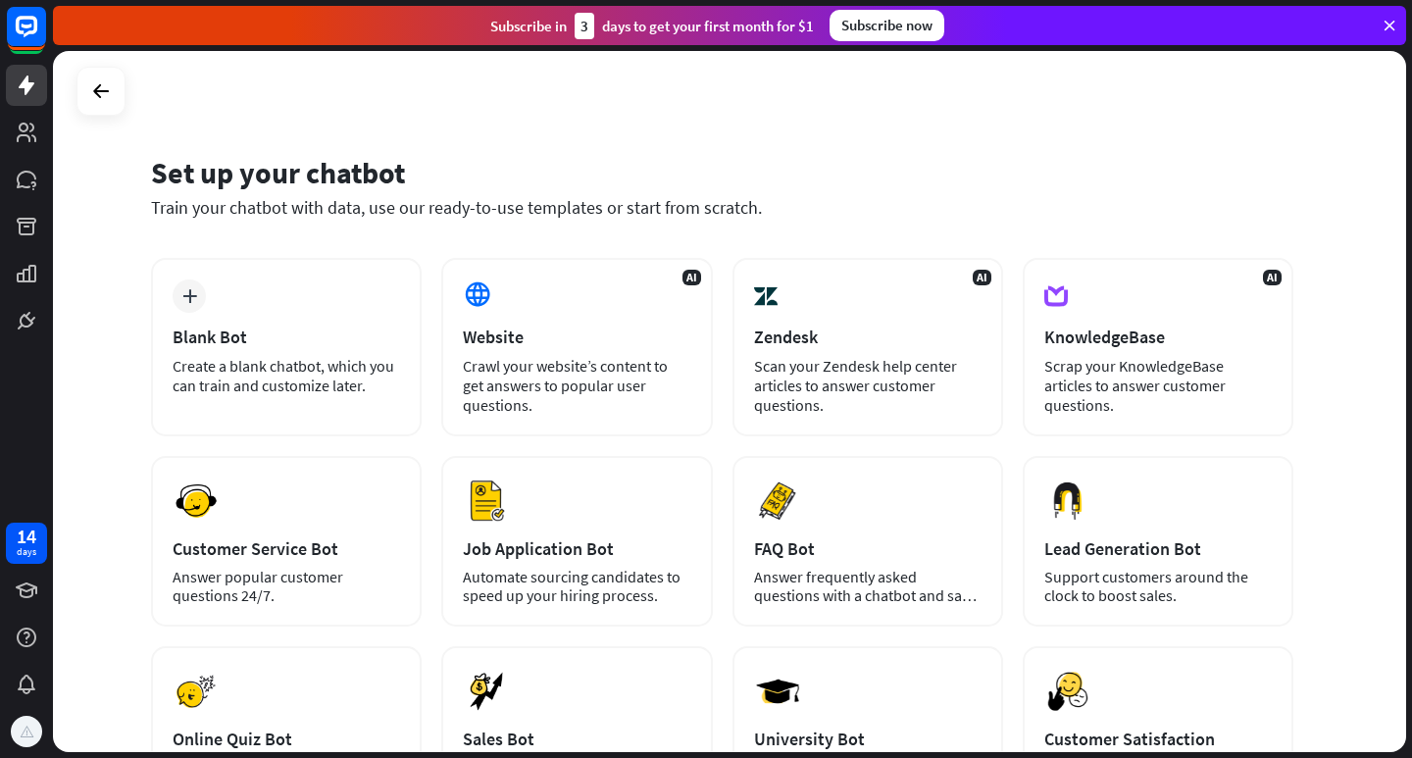
scroll to position [392, 0]
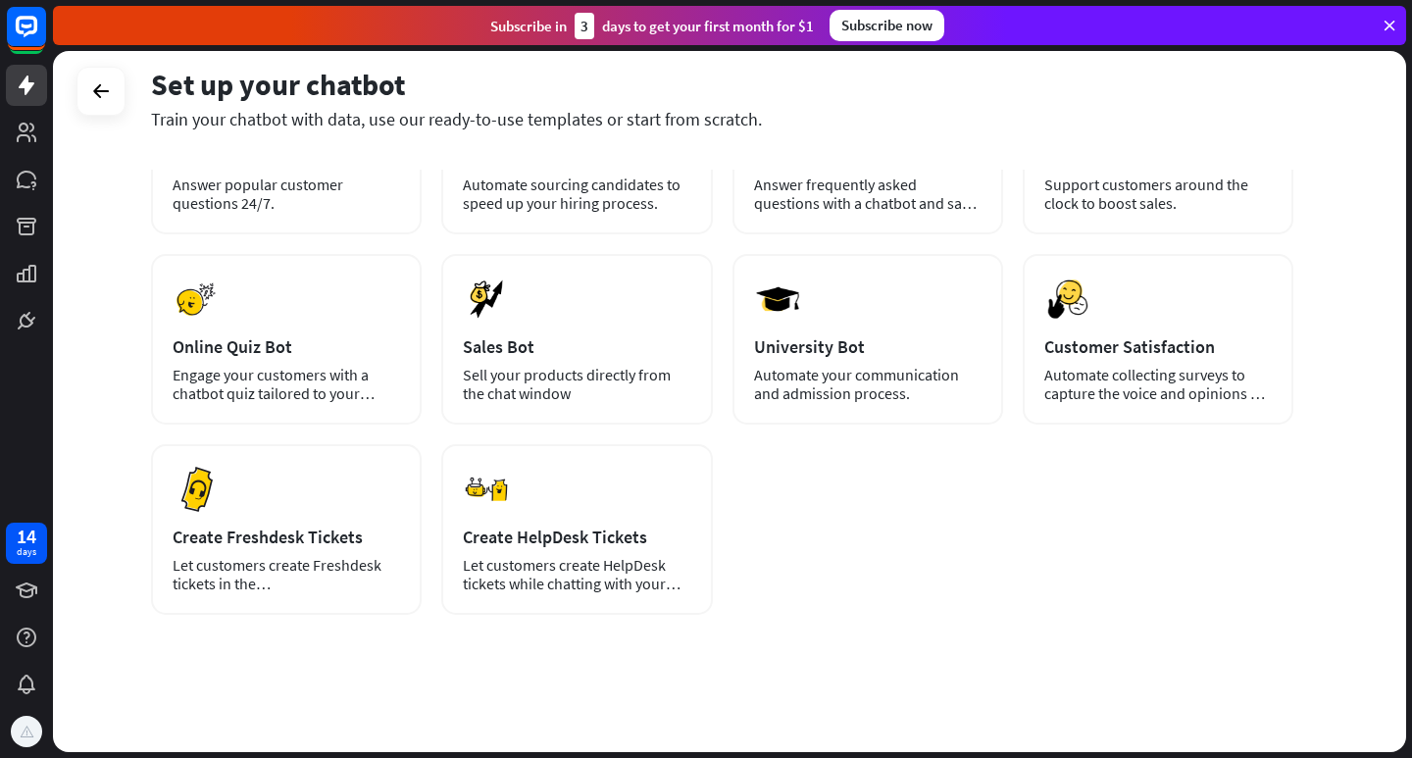
click at [724, 648] on div "plus Blank Bot Create a blank chatbot, which you can train and customize later.…" at bounding box center [722, 309] width 1143 height 887
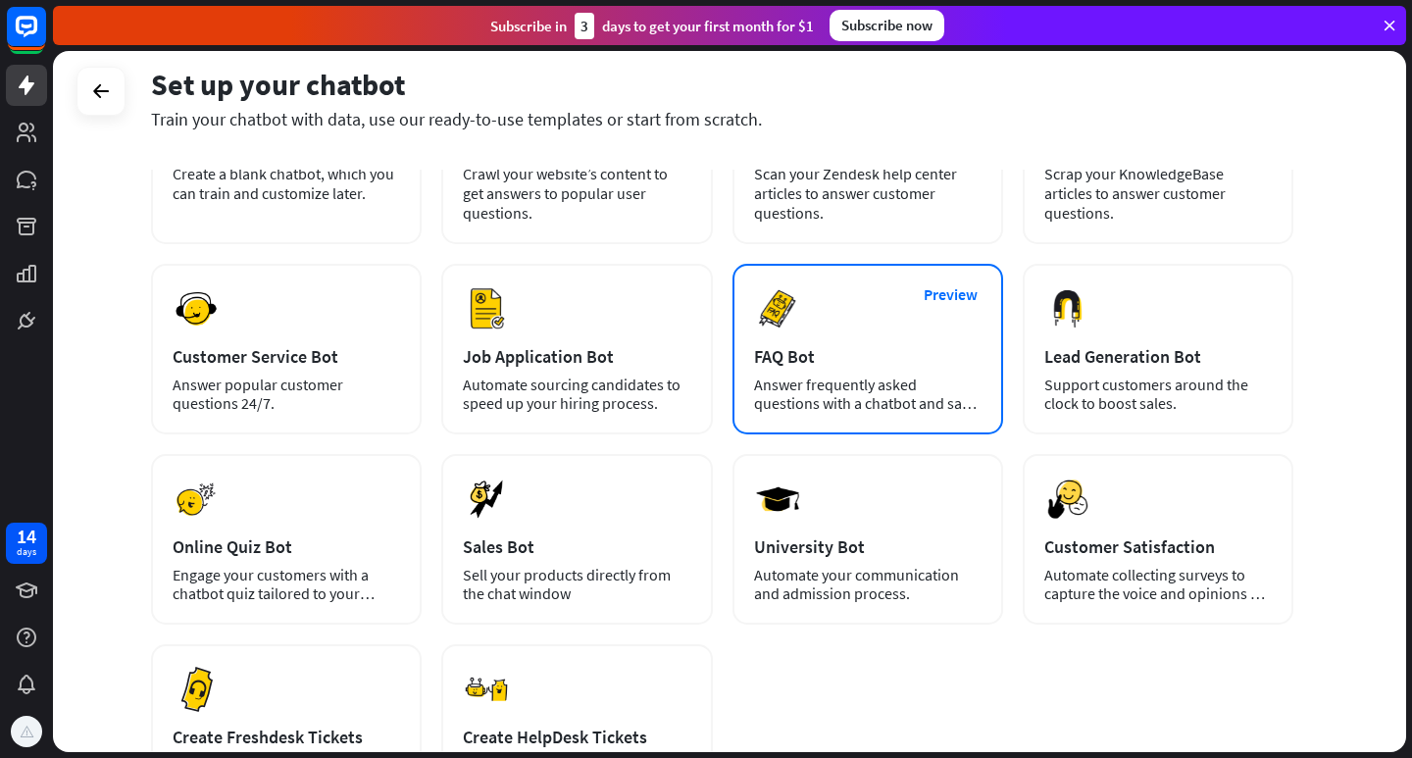
scroll to position [0, 0]
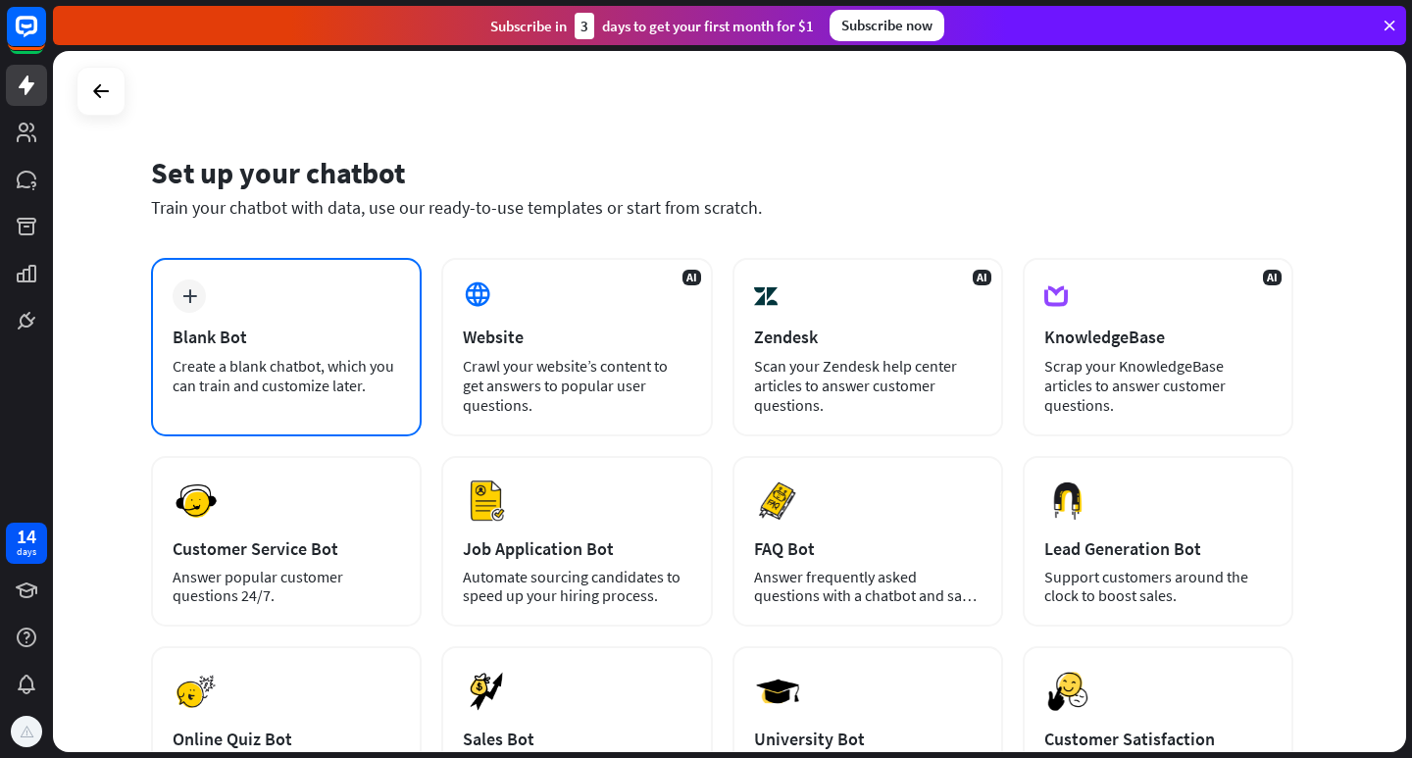
click at [324, 396] on div "plus Blank Bot Create a blank chatbot, which you can train and customize later." at bounding box center [286, 347] width 271 height 179
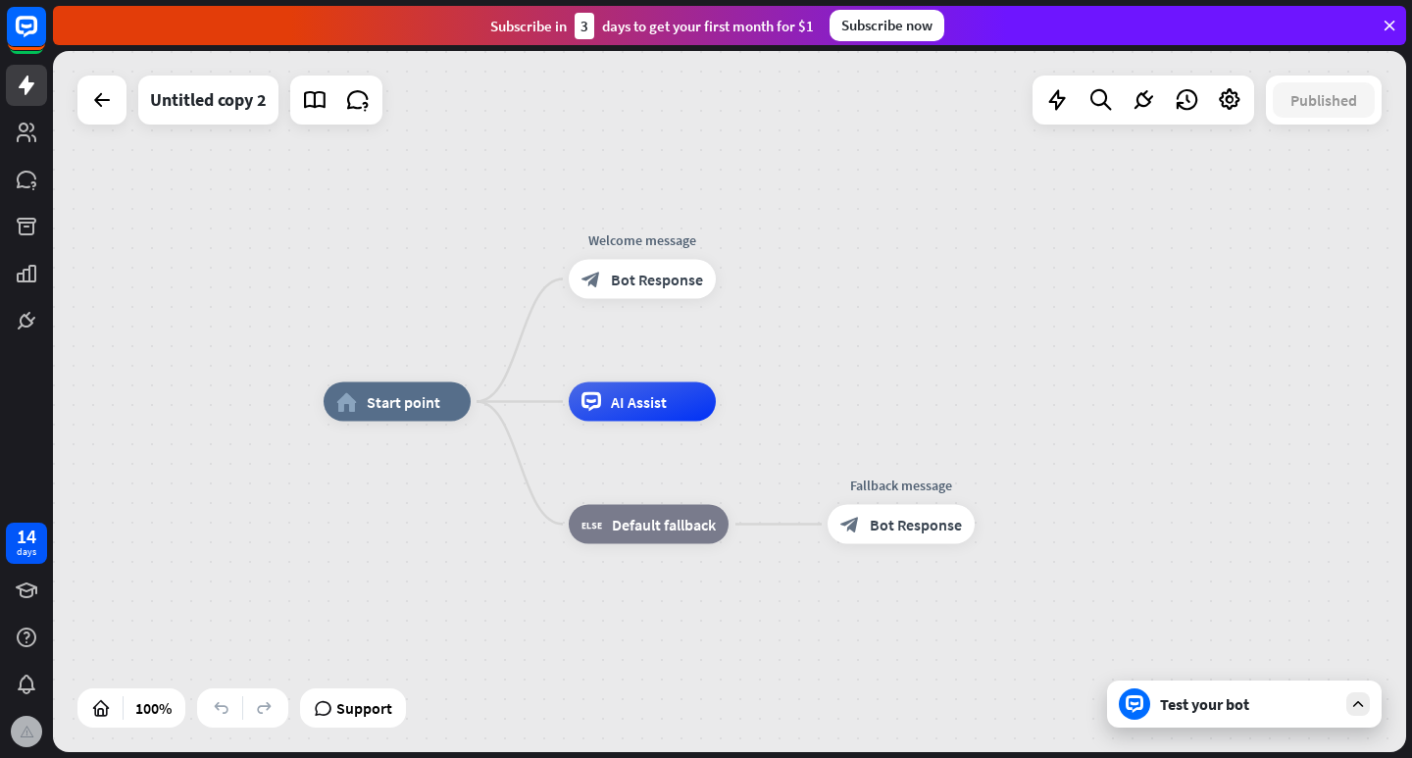
click at [29, 731] on img at bounding box center [27, 732] width 26 height 26
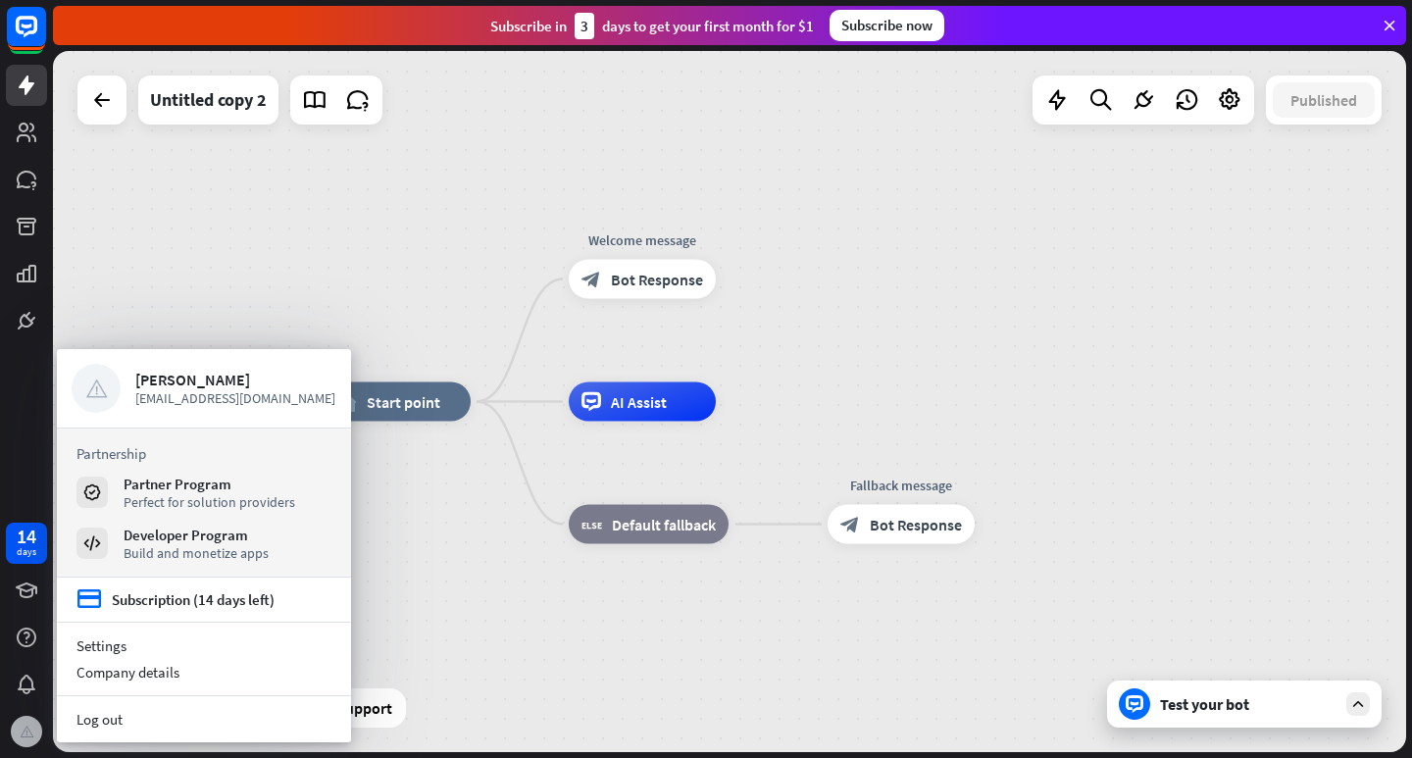
click at [29, 731] on img at bounding box center [27, 732] width 26 height 26
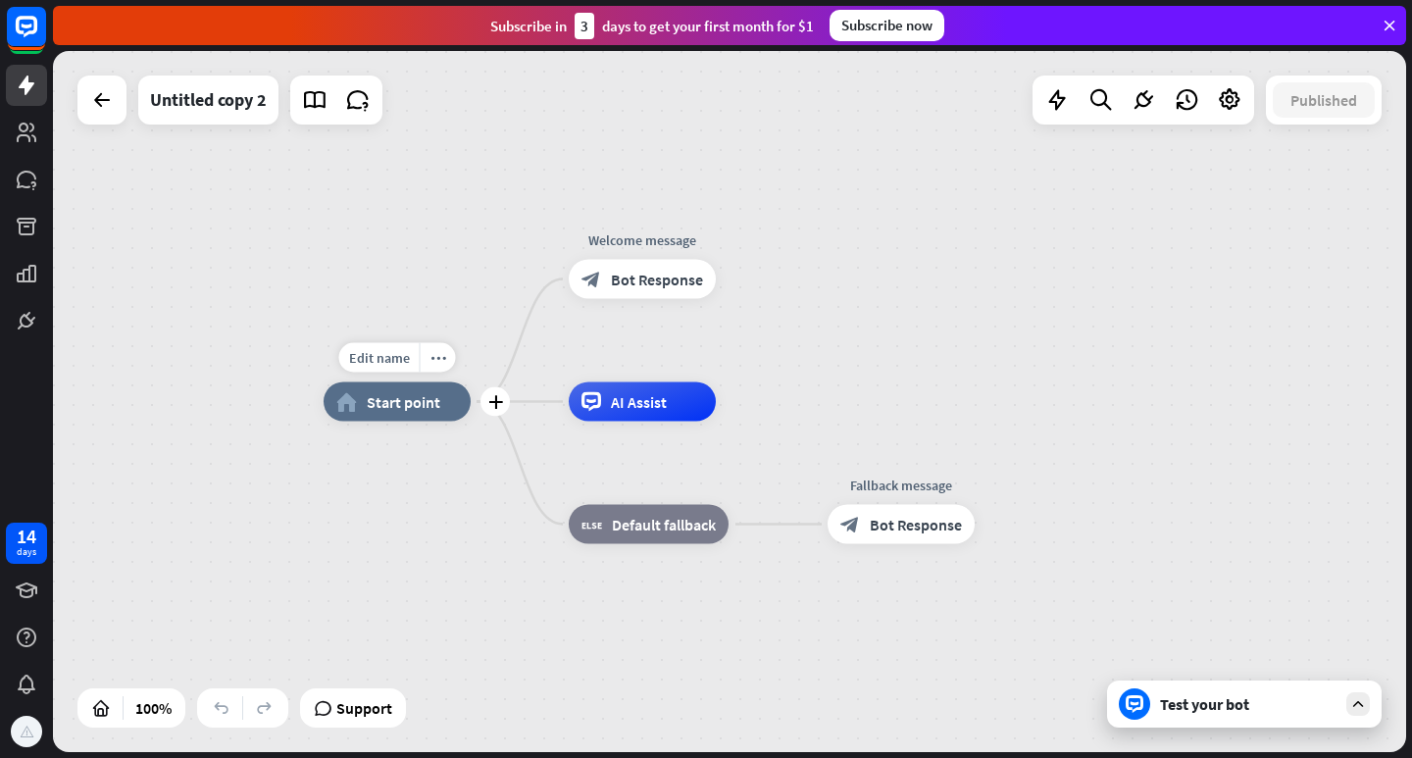
click at [400, 413] on div "home_2 Start point" at bounding box center [397, 402] width 147 height 39
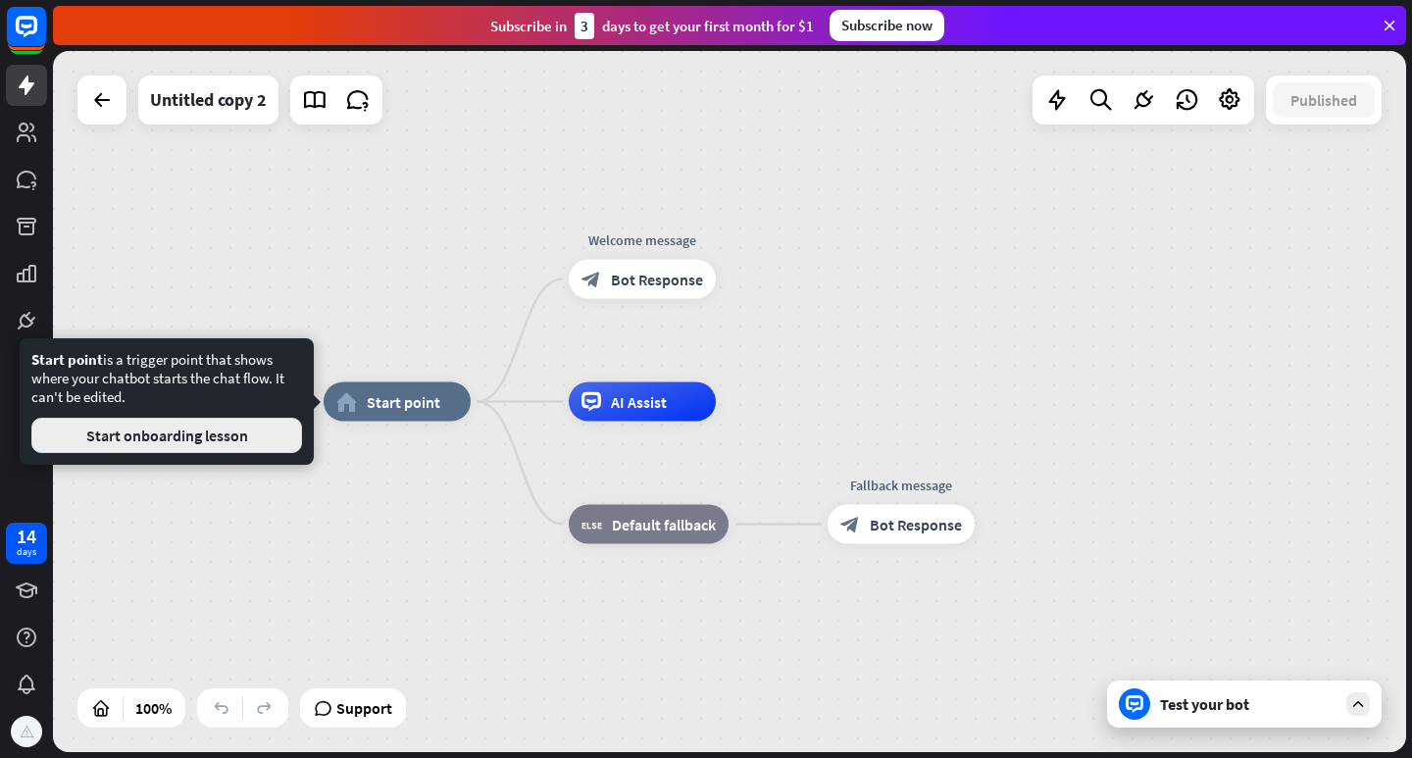
click at [231, 444] on button "Start onboarding lesson" at bounding box center [166, 435] width 271 height 35
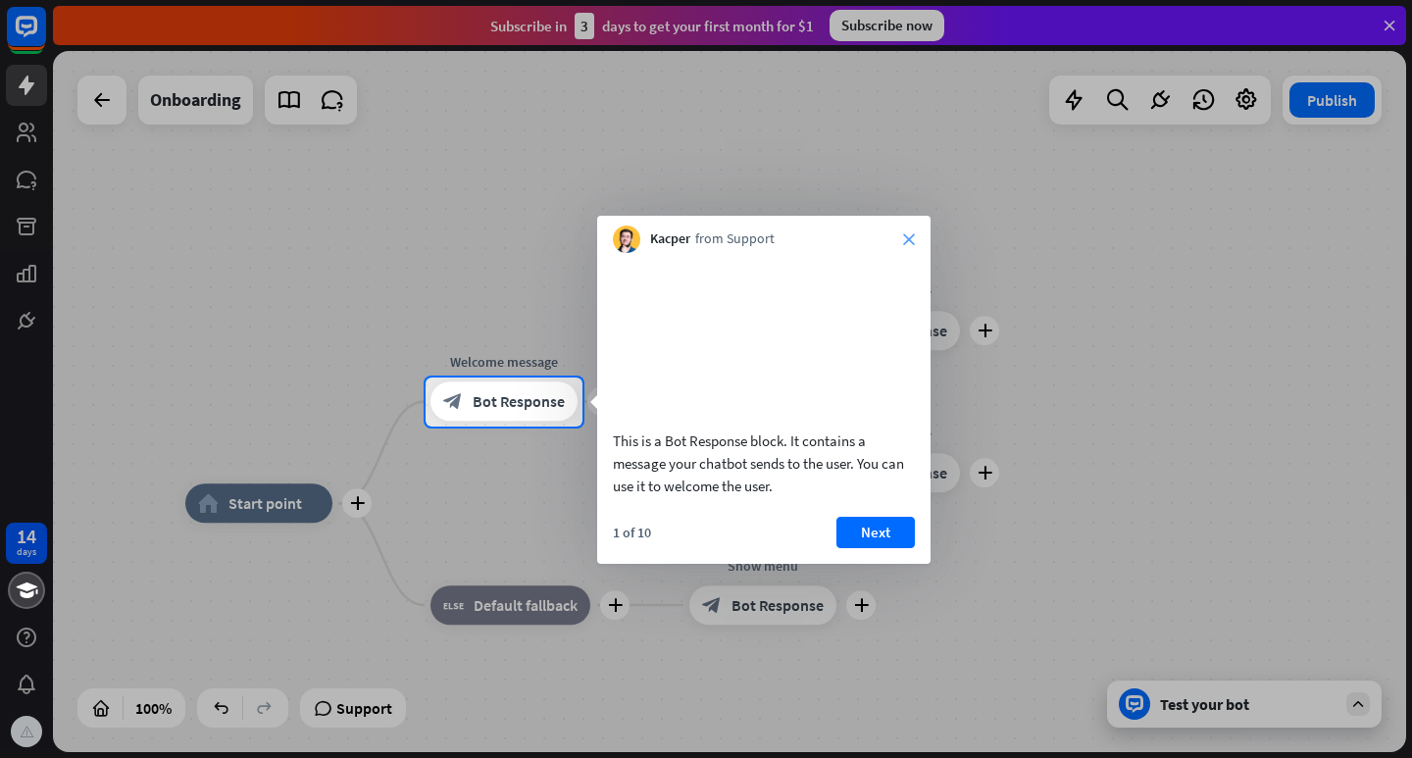
click at [907, 237] on icon "close" at bounding box center [909, 239] width 12 height 12
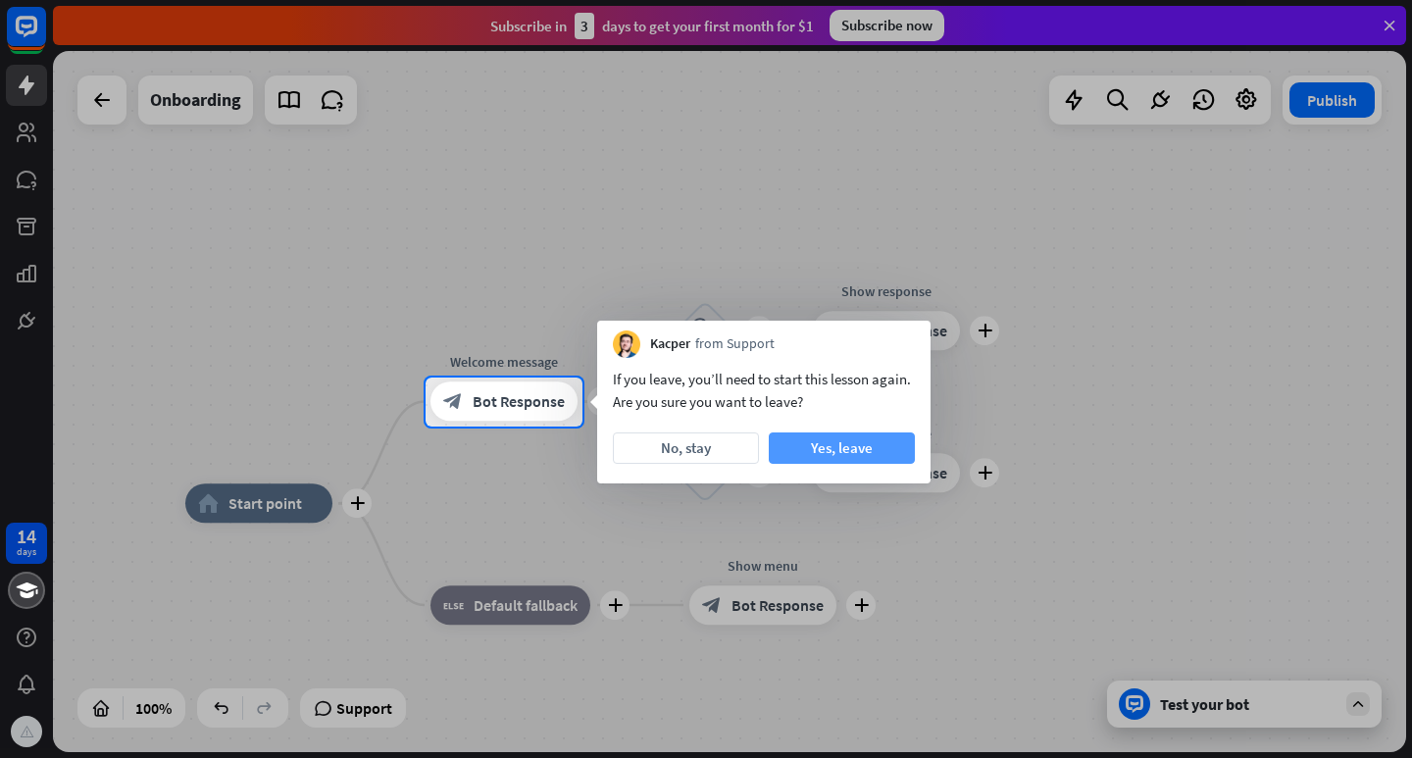
click at [848, 444] on button "Yes, leave" at bounding box center [842, 448] width 146 height 31
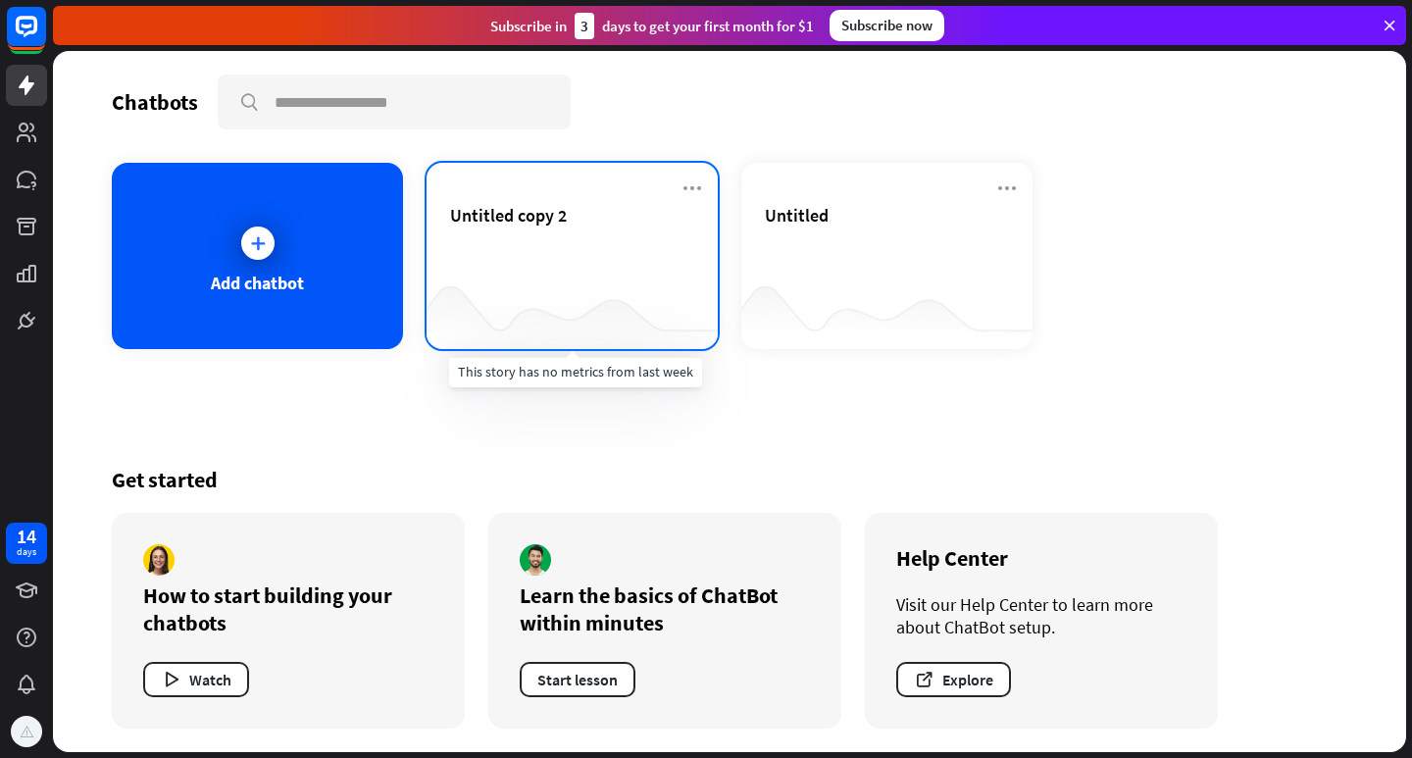
click at [660, 276] on div at bounding box center [572, 311] width 291 height 76
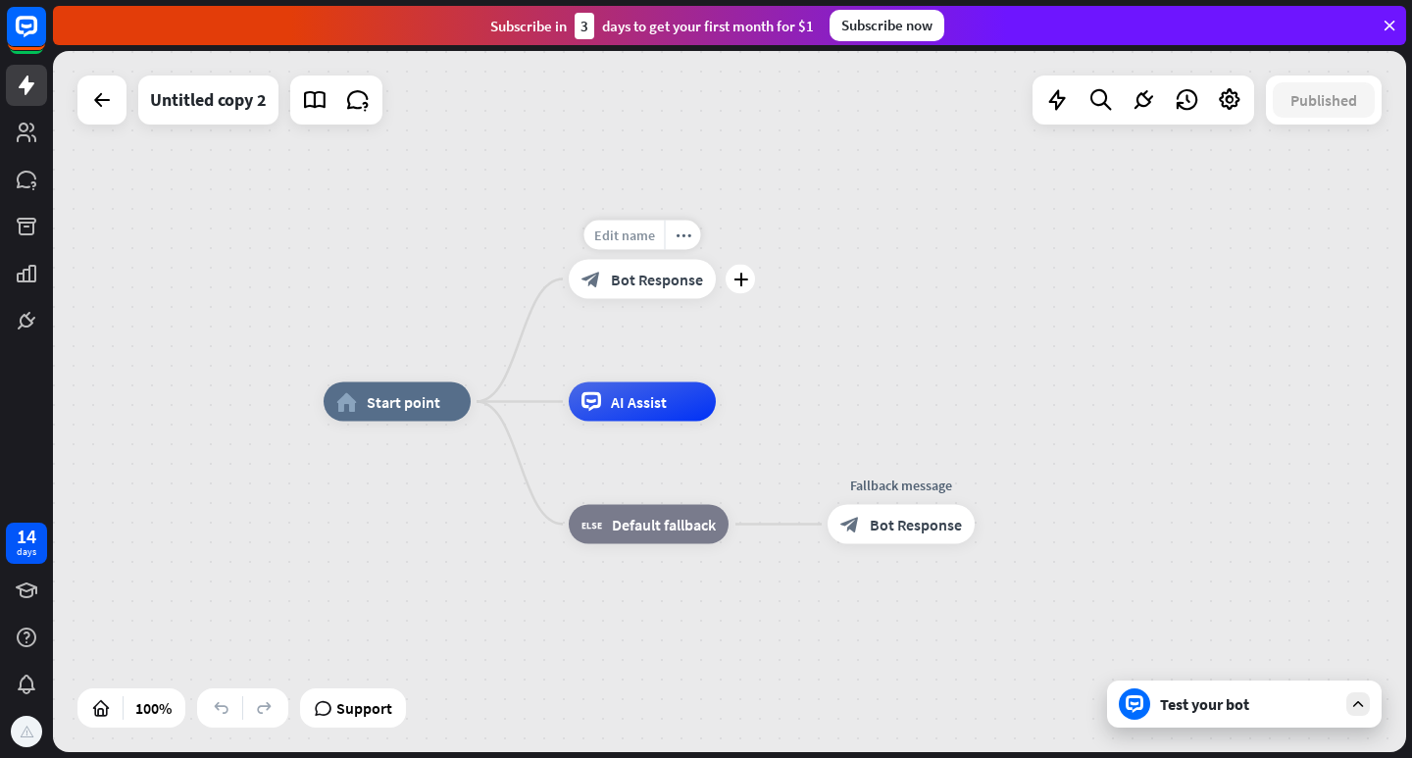
click at [626, 232] on span "Edit name" at bounding box center [624, 236] width 61 height 18
type input "*"
type input "**********"
click at [652, 358] on div "**********" at bounding box center [730, 401] width 1354 height 701
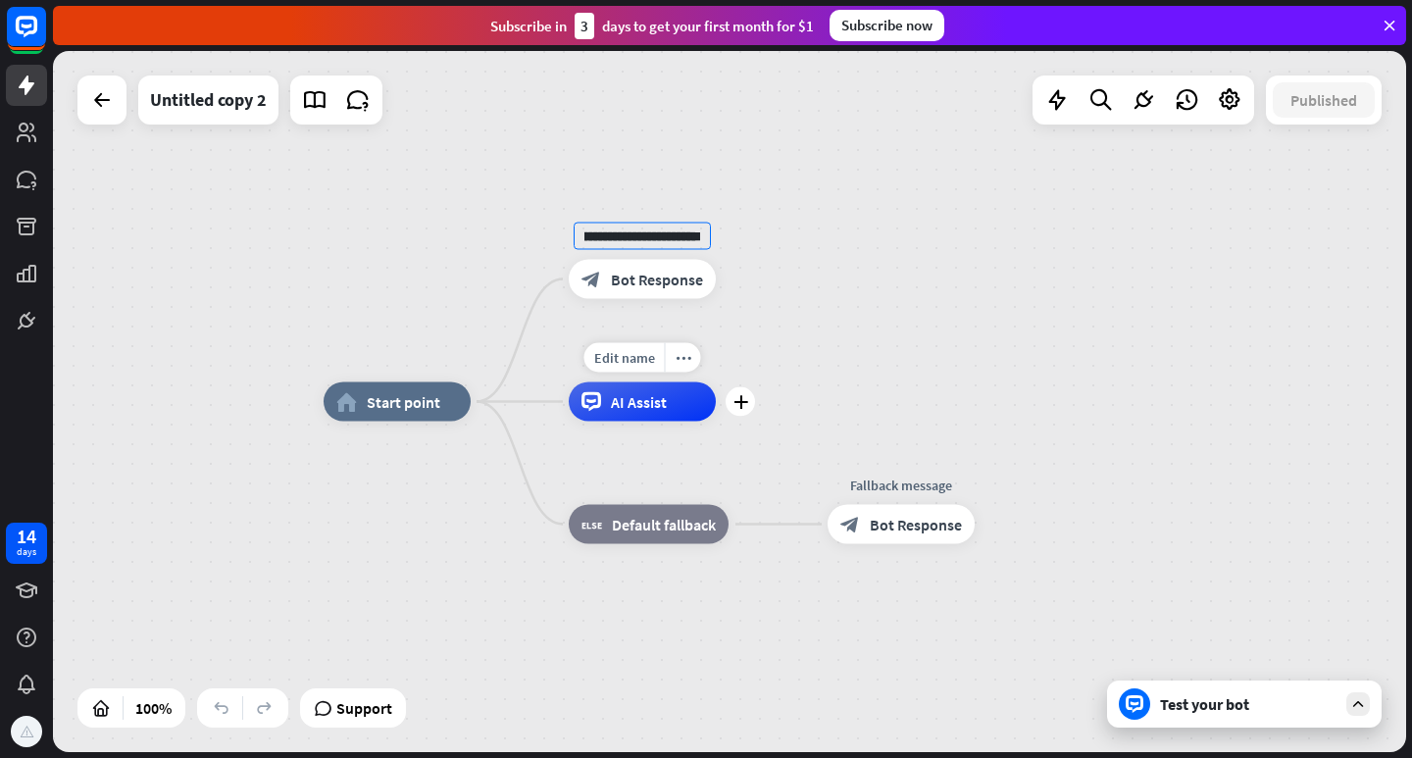
scroll to position [0, 0]
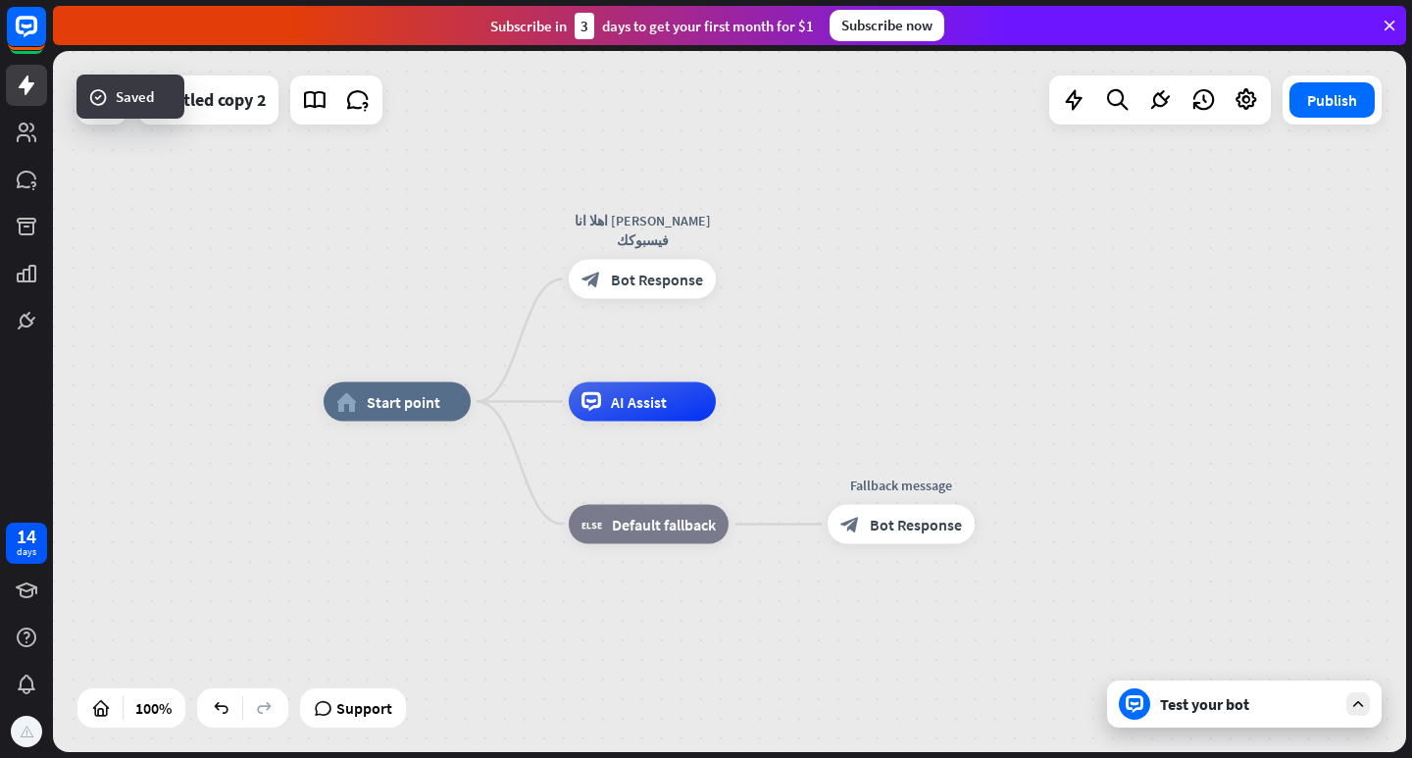
click at [649, 390] on div "AI Assist" at bounding box center [642, 402] width 147 height 39
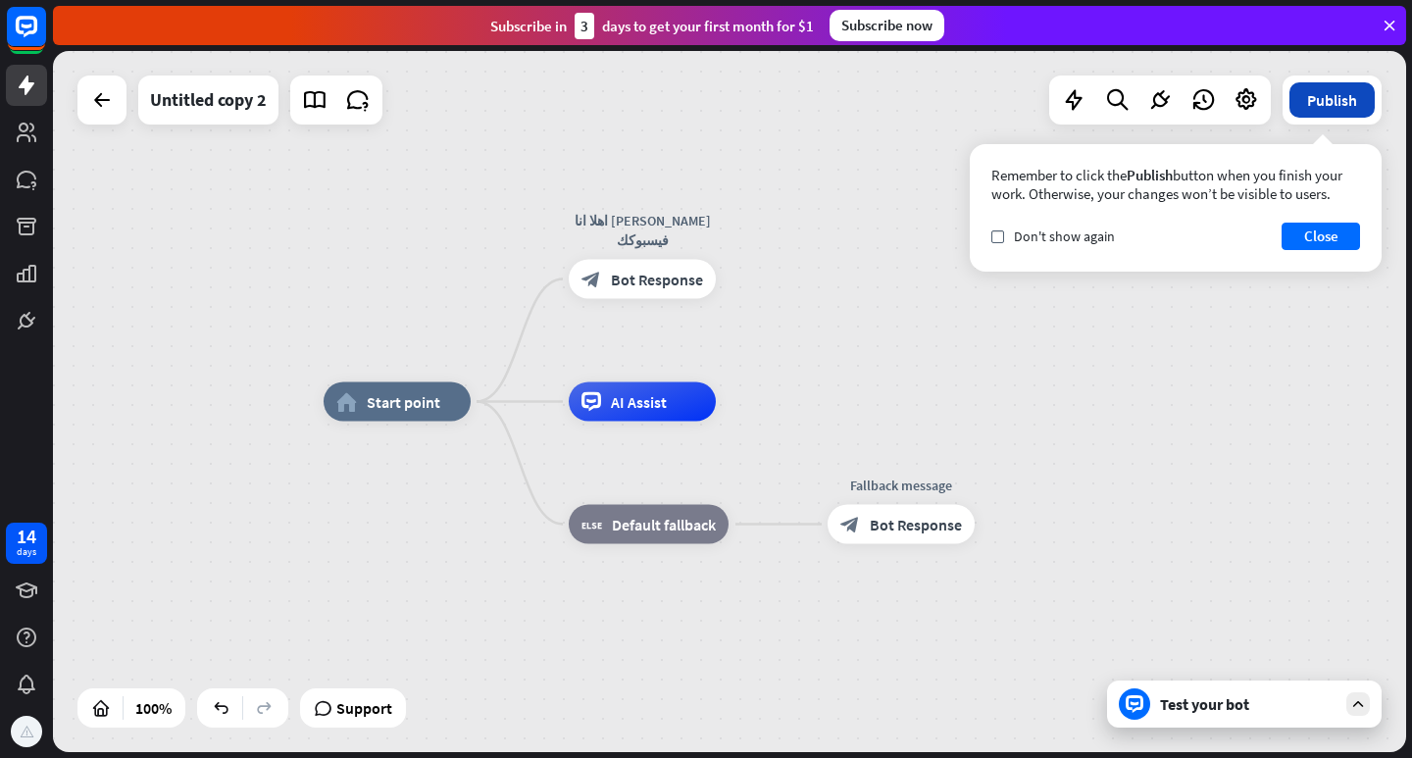
click at [1311, 82] on button "Publish" at bounding box center [1332, 99] width 85 height 35
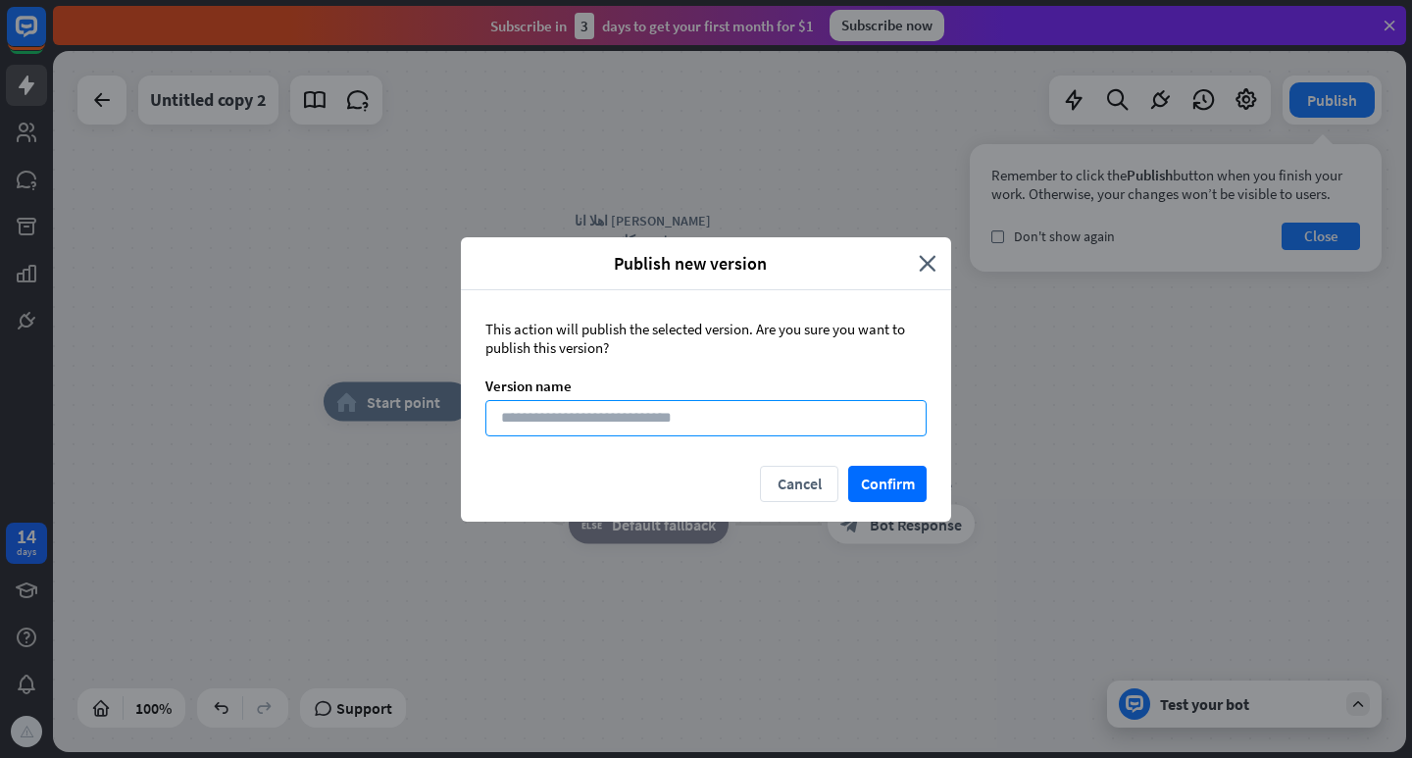
click at [800, 423] on input at bounding box center [706, 418] width 441 height 36
type input "*****"
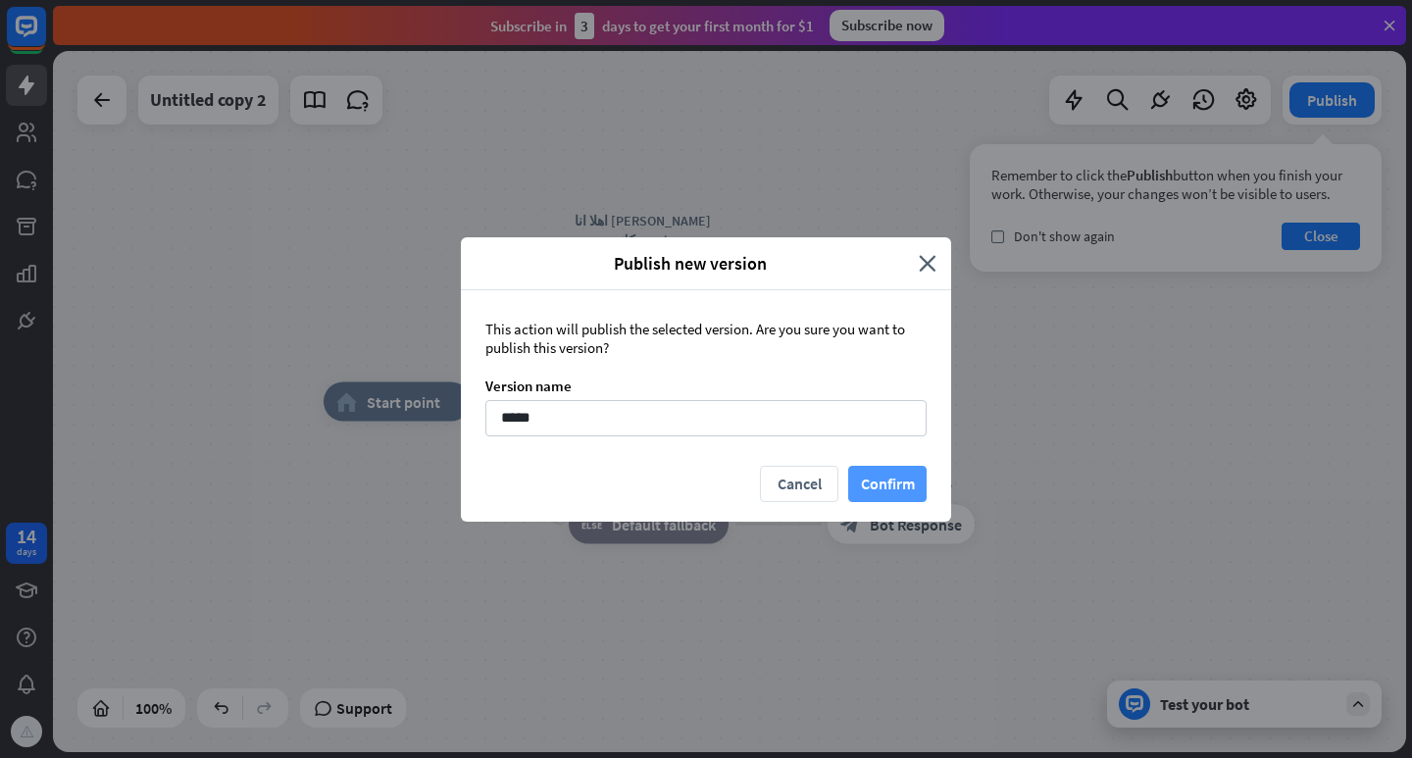
click at [880, 486] on button "Confirm" at bounding box center [887, 484] width 78 height 36
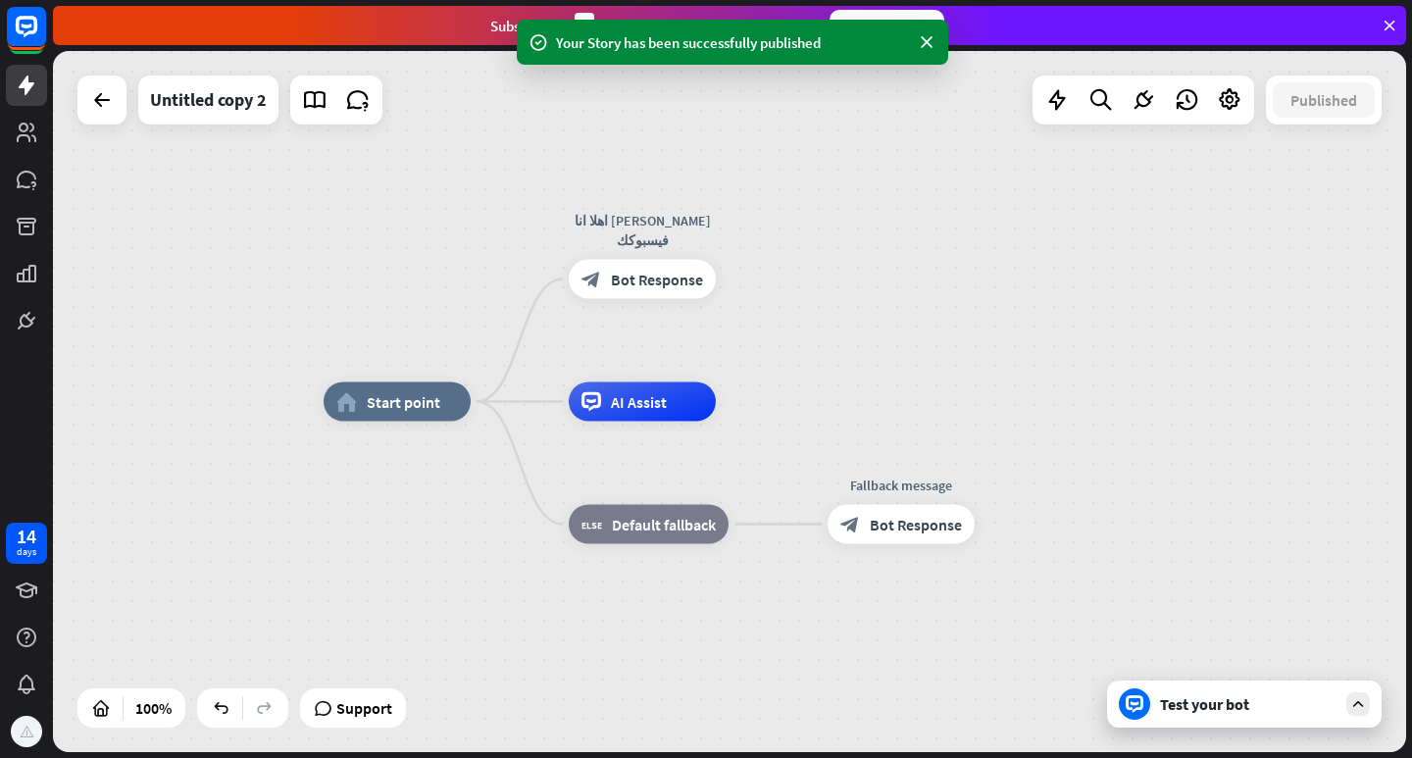
click at [1139, 711] on icon at bounding box center [1135, 704] width 18 height 18
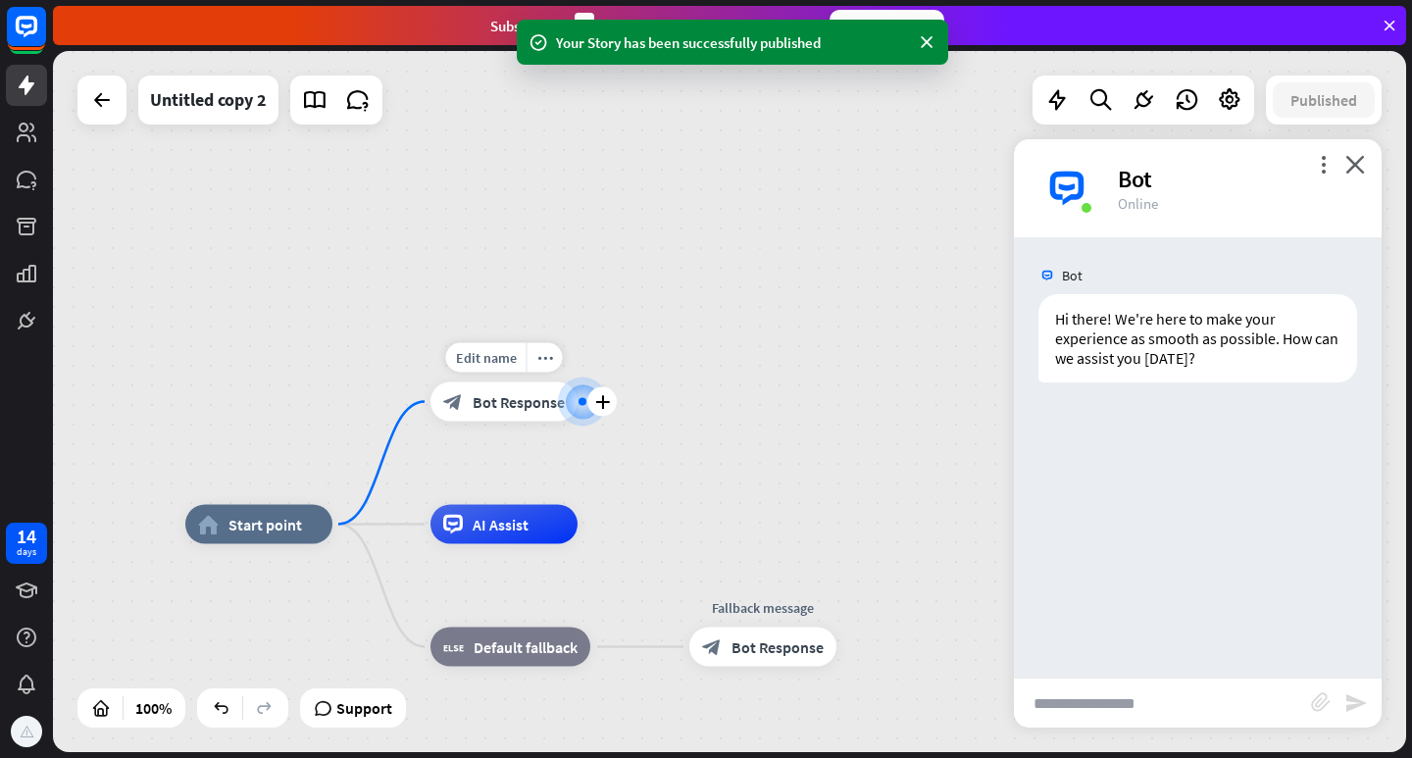
click at [573, 408] on div at bounding box center [583, 402] width 20 height 20
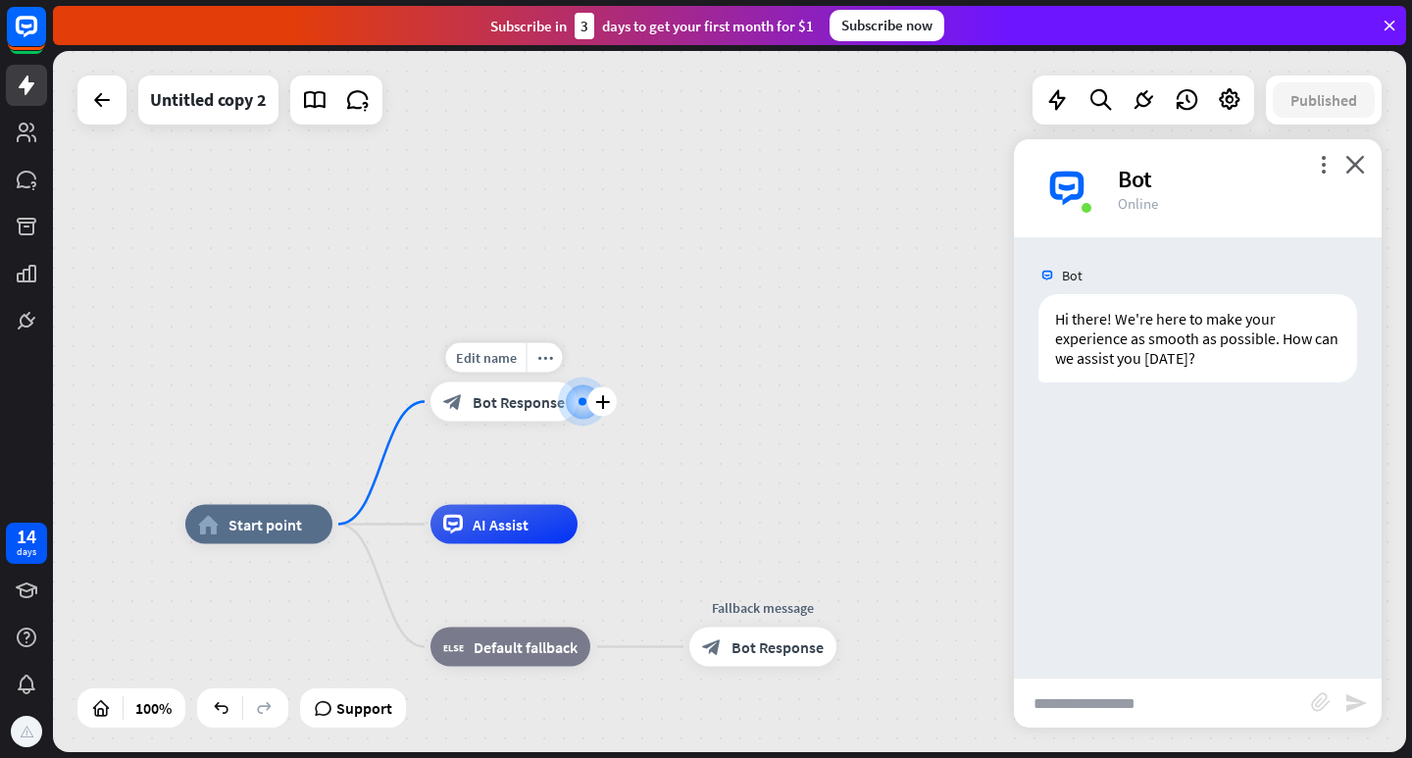
click at [539, 409] on span "Bot Response" at bounding box center [519, 402] width 92 height 20
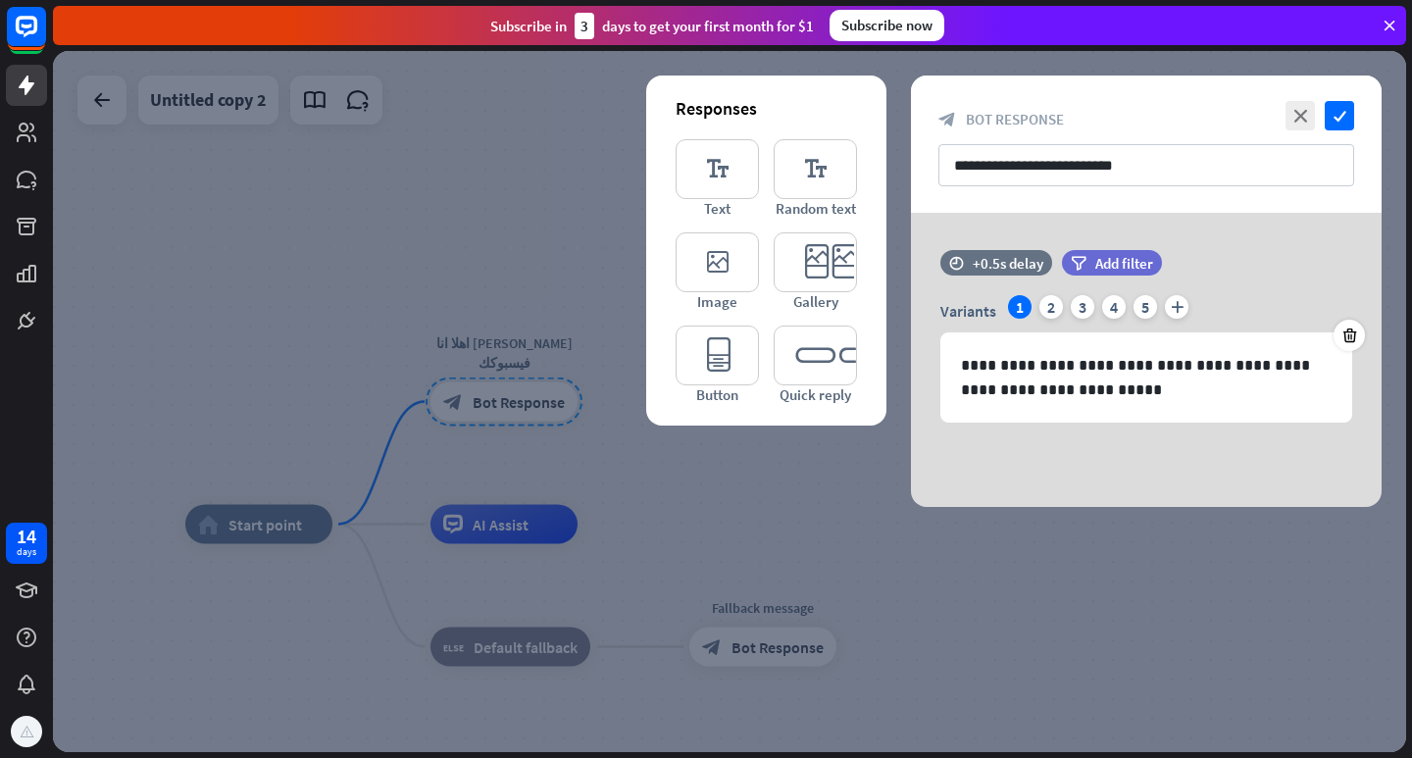
click at [539, 409] on div at bounding box center [730, 401] width 1354 height 701
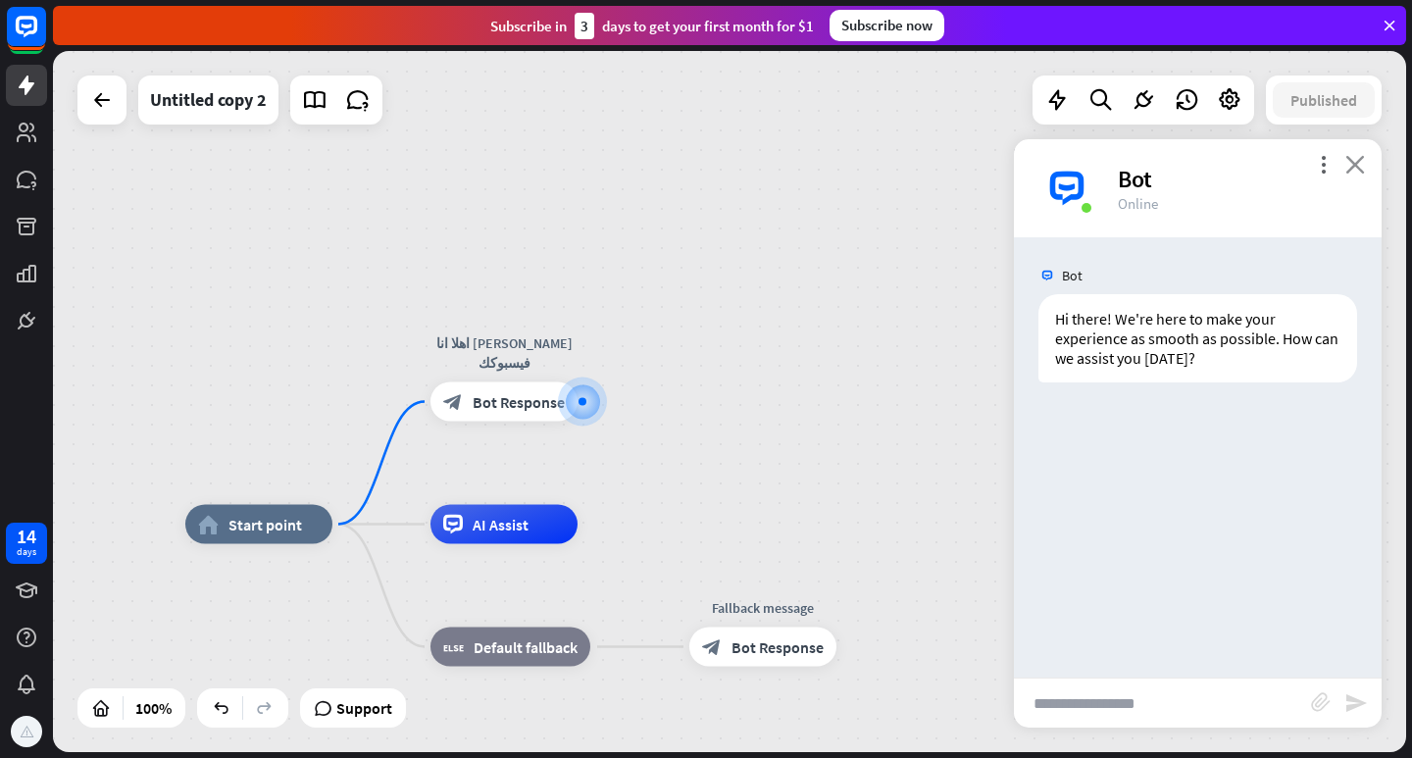
click at [1358, 169] on icon "close" at bounding box center [1356, 164] width 20 height 19
